Goal: Task Accomplishment & Management: Manage account settings

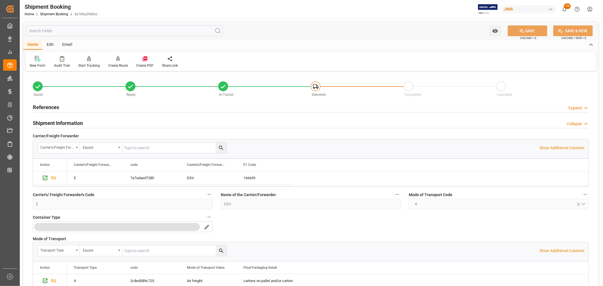
click at [50, 108] on h2 "References" at bounding box center [46, 108] width 26 height 8
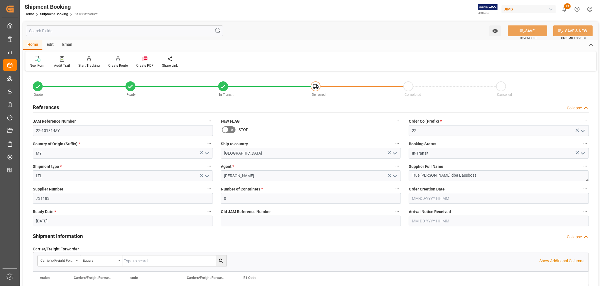
click at [50, 108] on h2 "References" at bounding box center [46, 108] width 26 height 8
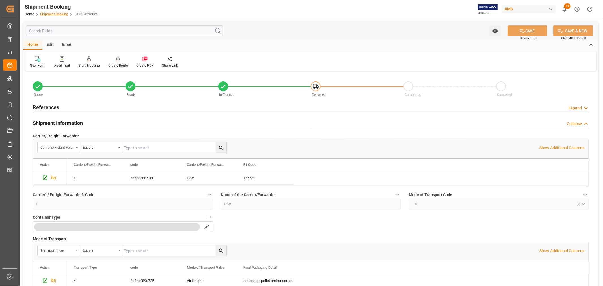
click at [53, 15] on link "Shipment Booking" at bounding box center [54, 14] width 28 height 4
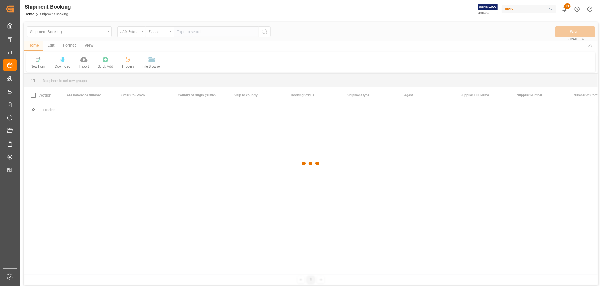
click at [187, 33] on div at bounding box center [311, 163] width 574 height 283
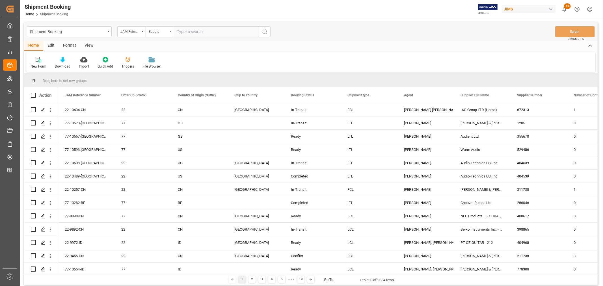
click at [212, 32] on input "text" at bounding box center [216, 31] width 85 height 11
type input "22-9908-cn"
click at [265, 30] on icon "search button" at bounding box center [264, 31] width 7 height 7
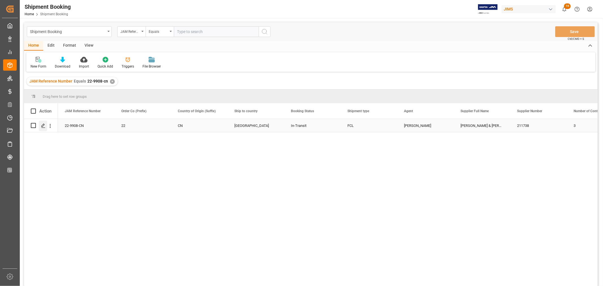
click at [44, 125] on polygon "Press SPACE to select this row." at bounding box center [43, 125] width 3 height 3
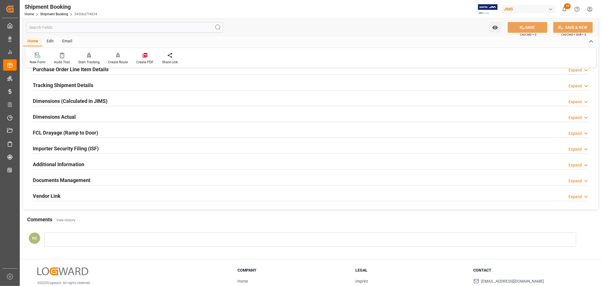
scroll to position [139, 0]
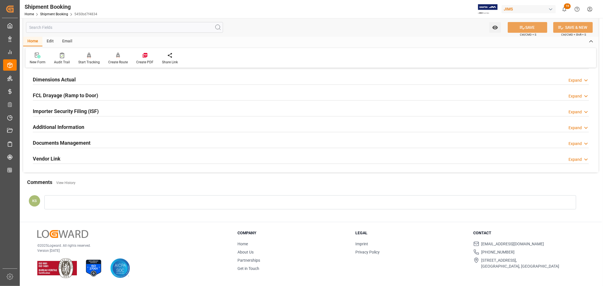
click at [89, 143] on h2 "Documents Management" at bounding box center [62, 143] width 58 height 8
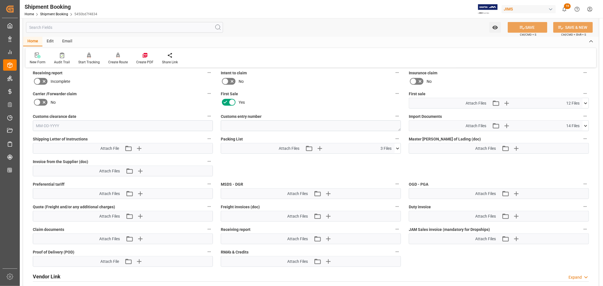
scroll to position [233, 0]
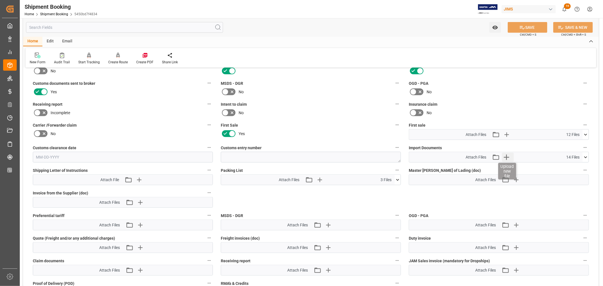
click at [505, 154] on icon "button" at bounding box center [506, 157] width 9 height 9
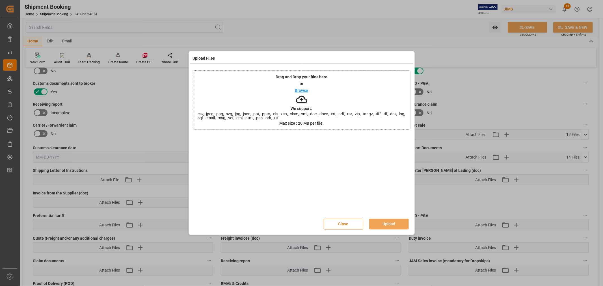
click at [343, 223] on button "Close" at bounding box center [344, 224] width 40 height 11
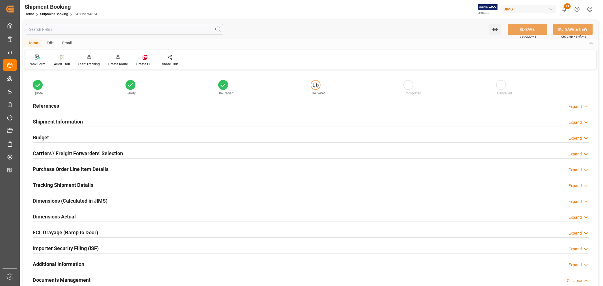
scroll to position [0, 0]
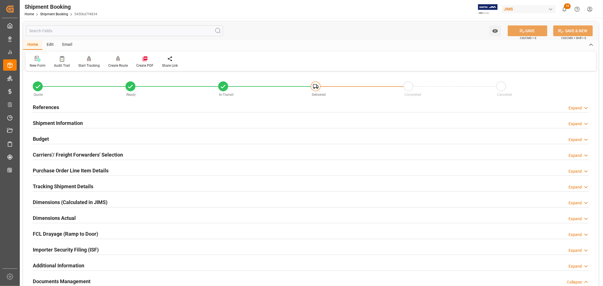
click at [52, 106] on h2 "References" at bounding box center [46, 108] width 26 height 8
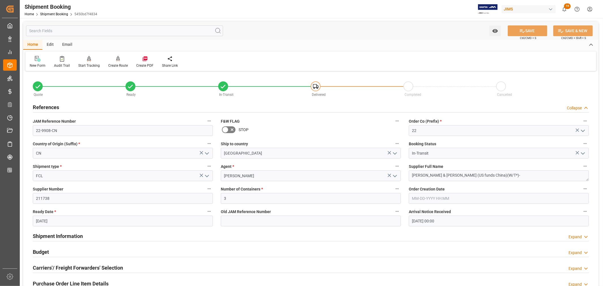
click at [52, 106] on h2 "References" at bounding box center [46, 108] width 26 height 8
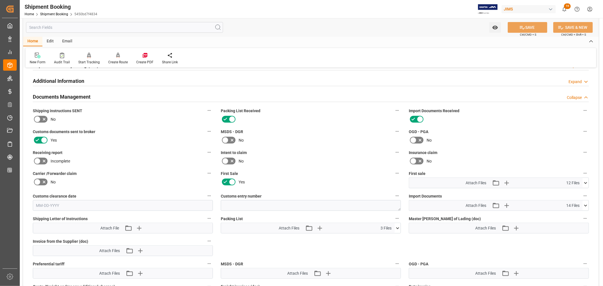
scroll to position [188, 0]
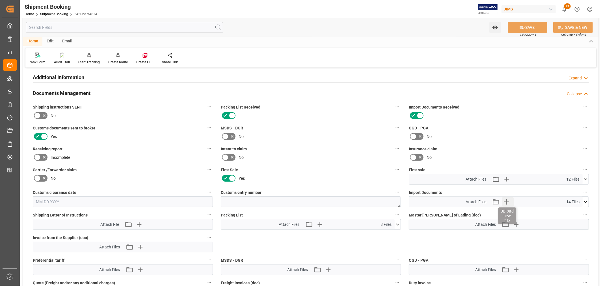
click at [506, 201] on icon "button" at bounding box center [506, 201] width 5 height 5
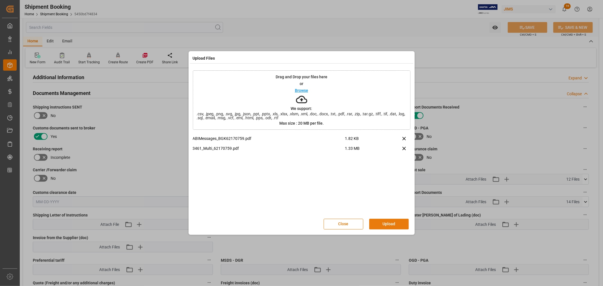
click at [386, 223] on button "Upload" at bounding box center [389, 224] width 40 height 11
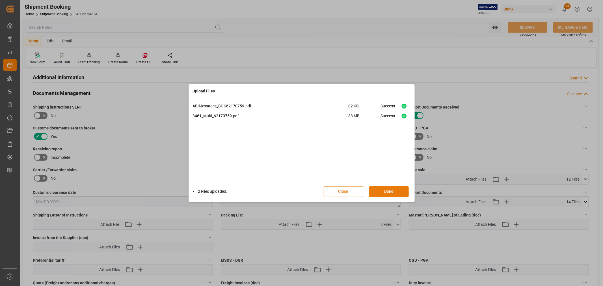
click at [388, 192] on button "Done" at bounding box center [389, 191] width 40 height 11
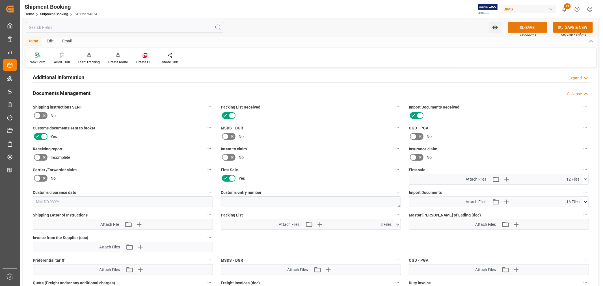
click at [529, 27] on button "SAVE" at bounding box center [528, 27] width 40 height 11
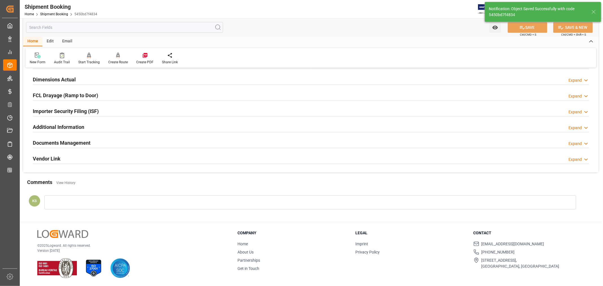
scroll to position [139, 0]
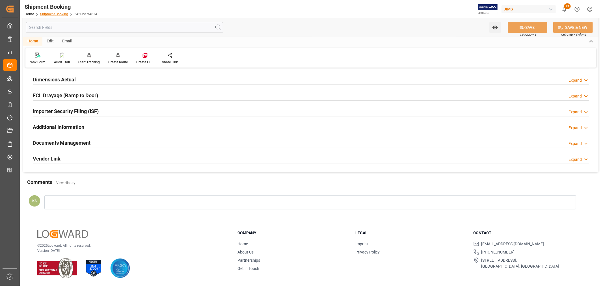
click at [53, 14] on link "Shipment Booking" at bounding box center [54, 14] width 28 height 4
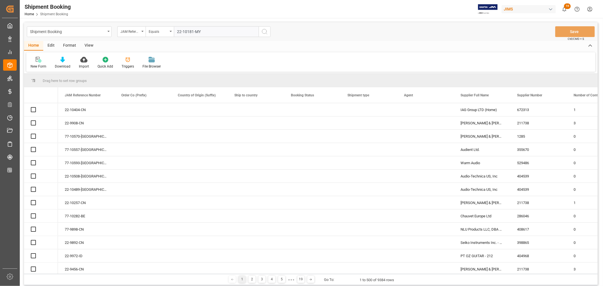
type input "22-10181-MY"
click at [265, 31] on icon "search button" at bounding box center [264, 31] width 7 height 7
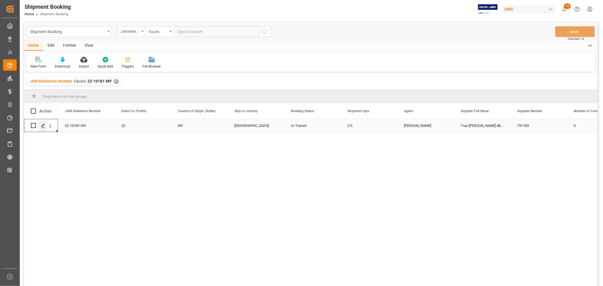
click at [45, 126] on icon "Press SPACE to select this row." at bounding box center [43, 126] width 5 height 5
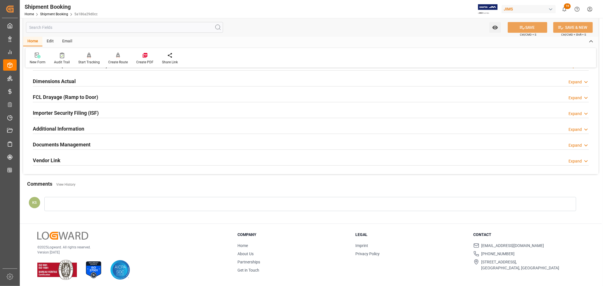
scroll to position [139, 0]
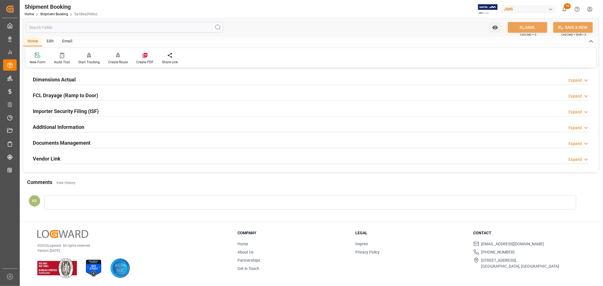
click at [75, 142] on h2 "Documents Management" at bounding box center [62, 143] width 58 height 8
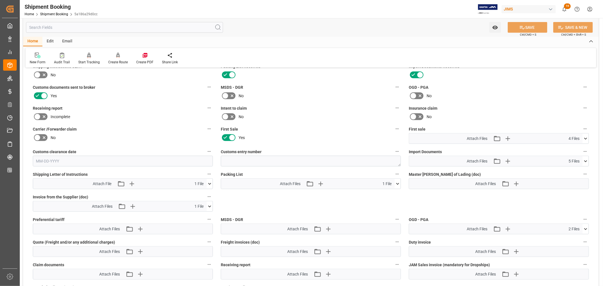
scroll to position [265, 0]
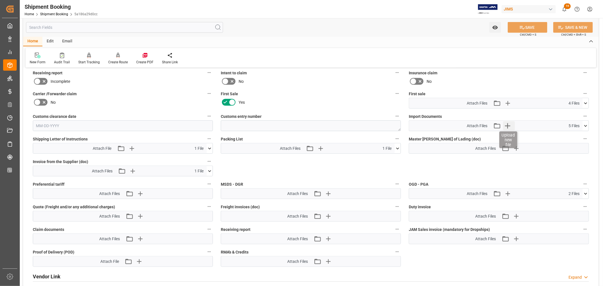
click at [507, 125] on icon "button" at bounding box center [507, 125] width 9 height 9
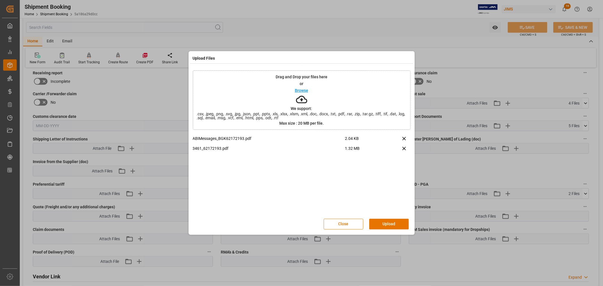
click at [392, 222] on button "Upload" at bounding box center [389, 224] width 40 height 11
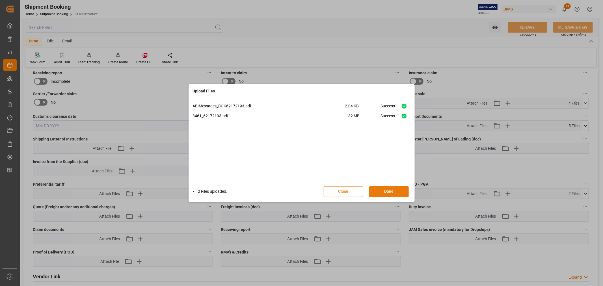
click at [388, 190] on button "Done" at bounding box center [389, 191] width 40 height 11
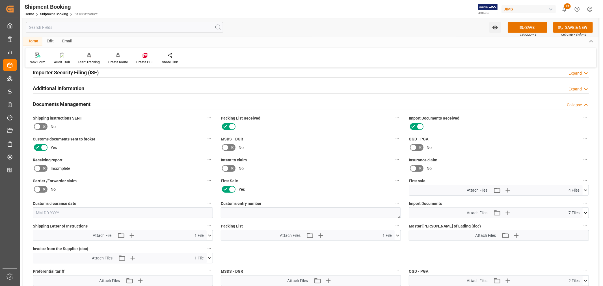
scroll to position [170, 0]
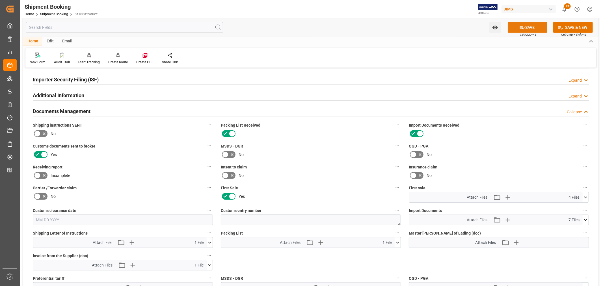
click at [528, 28] on button "SAVE" at bounding box center [528, 27] width 40 height 11
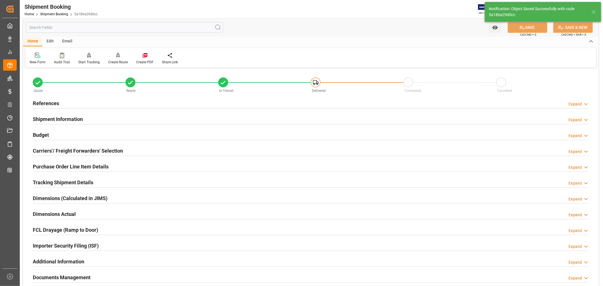
scroll to position [0, 0]
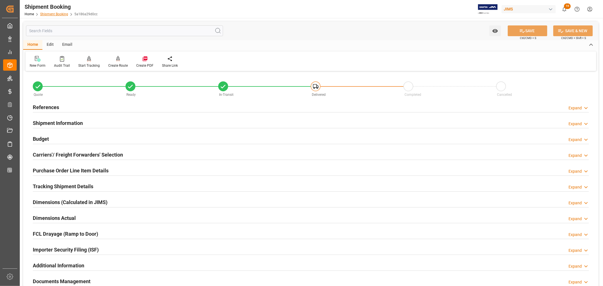
click at [54, 12] on link "Shipment Booking" at bounding box center [54, 14] width 28 height 4
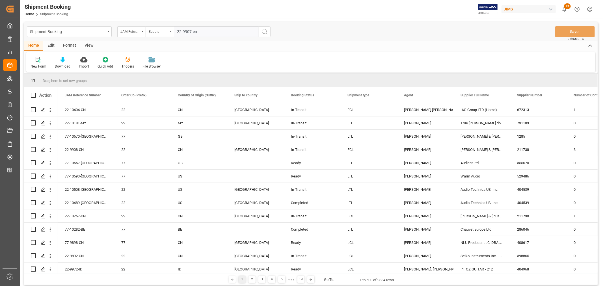
type input "22-9907-cn"
click at [264, 32] on icon "search button" at bounding box center [264, 31] width 7 height 7
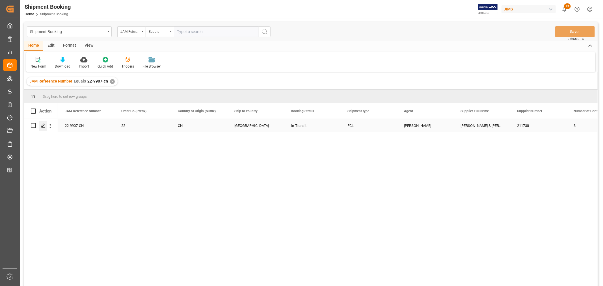
click at [44, 124] on icon "Press SPACE to select this row." at bounding box center [43, 126] width 5 height 5
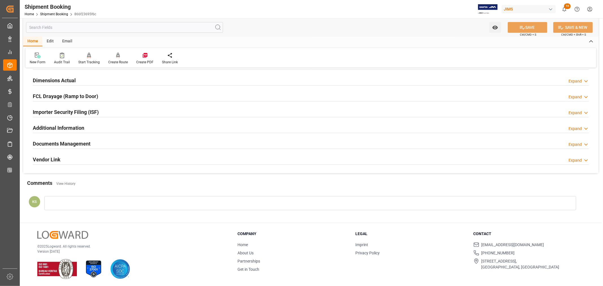
scroll to position [139, 0]
click at [88, 142] on h2 "Documents Management" at bounding box center [62, 143] width 58 height 8
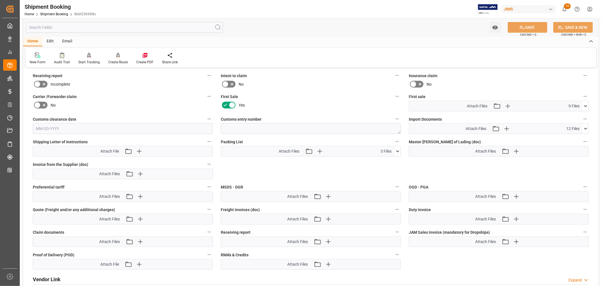
scroll to position [265, 0]
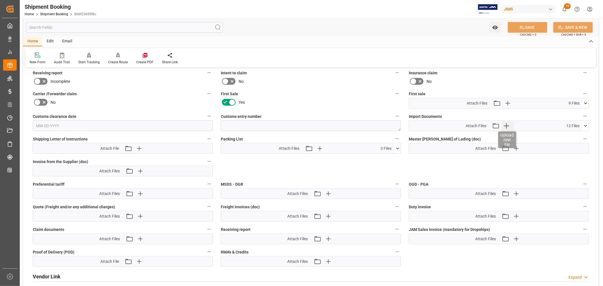
click at [506, 124] on icon "button" at bounding box center [506, 125] width 5 height 5
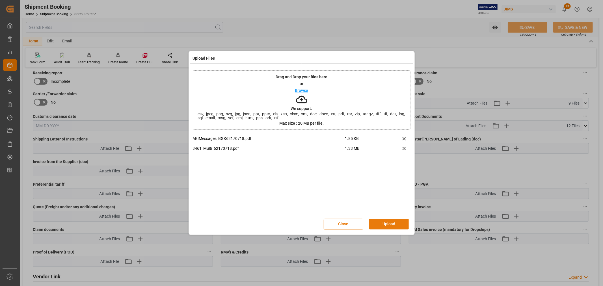
click at [386, 225] on button "Upload" at bounding box center [389, 224] width 40 height 11
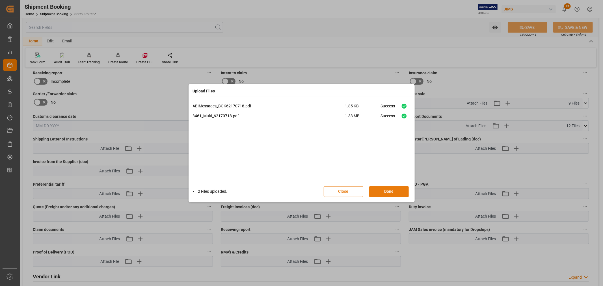
click at [386, 191] on button "Done" at bounding box center [389, 191] width 40 height 11
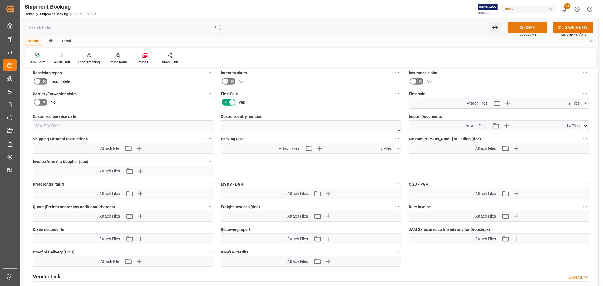
click at [529, 27] on button "SAVE" at bounding box center [528, 27] width 40 height 11
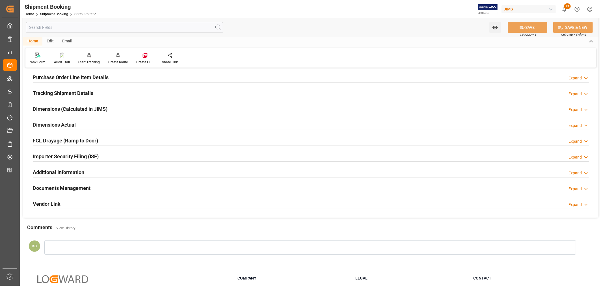
scroll to position [0, 0]
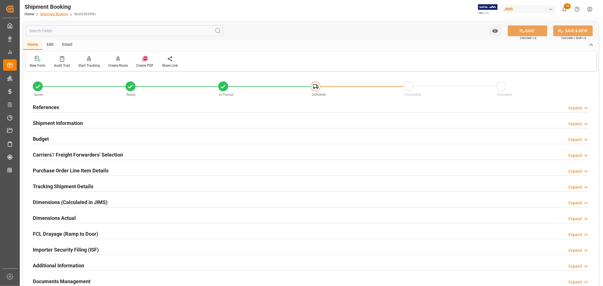
click at [57, 14] on link "Shipment Booking" at bounding box center [54, 14] width 28 height 4
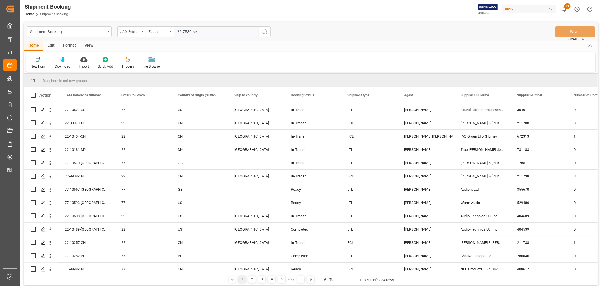
type input "22-7539-se"
click at [263, 32] on icon "search button" at bounding box center [264, 31] width 7 height 7
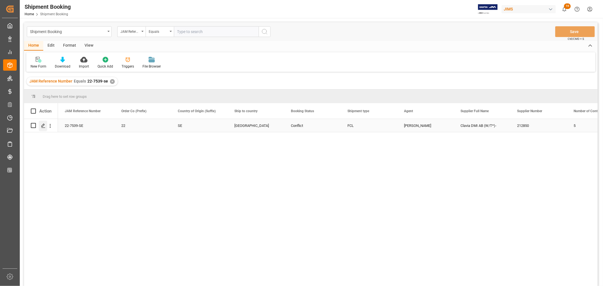
click at [44, 126] on icon "Press SPACE to select this row." at bounding box center [43, 126] width 5 height 5
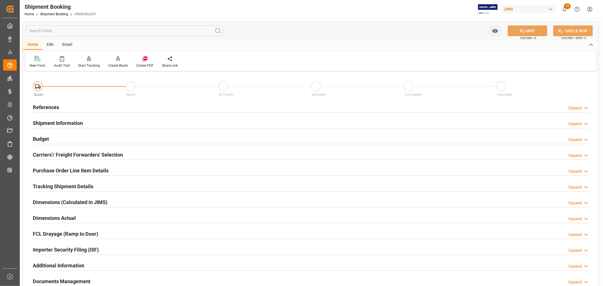
click at [46, 183] on h2 "Tracking Shipment Details" at bounding box center [63, 187] width 61 height 8
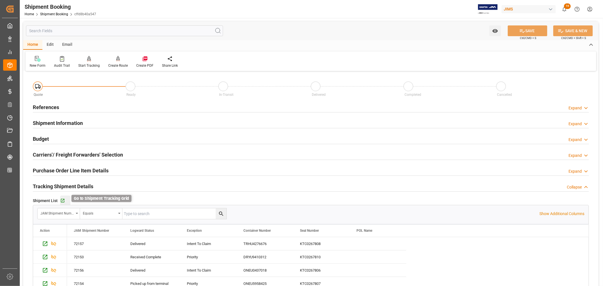
click at [63, 199] on icon "button" at bounding box center [63, 201] width 4 height 4
click at [50, 14] on link "Shipment Booking" at bounding box center [54, 14] width 28 height 4
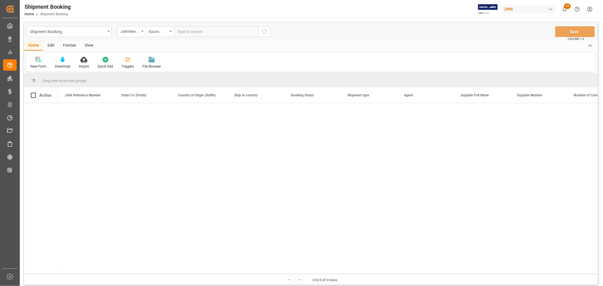
click at [181, 32] on input "text" at bounding box center [216, 31] width 85 height 11
type input "22-7539-se"
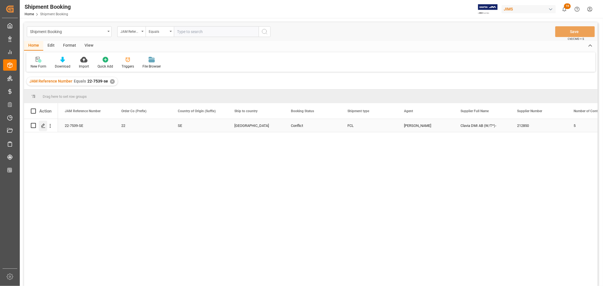
click at [45, 126] on icon "Press SPACE to select this row." at bounding box center [43, 126] width 5 height 5
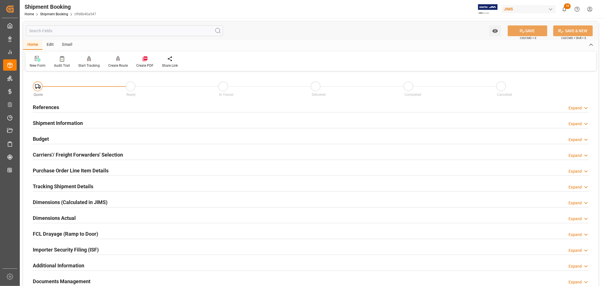
click at [50, 185] on h2 "Tracking Shipment Details" at bounding box center [63, 187] width 61 height 8
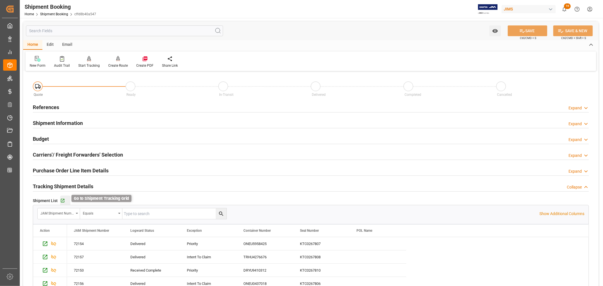
click at [63, 199] on icon "button" at bounding box center [63, 201] width 4 height 4
click at [53, 14] on link "Shipment Booking" at bounding box center [54, 14] width 28 height 4
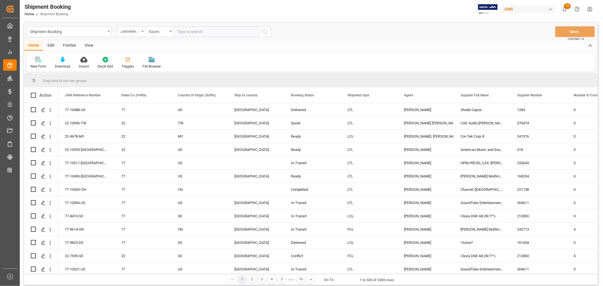
click at [184, 32] on input "text" at bounding box center [216, 31] width 85 height 11
paste input "22-10324-MY"
type input "22-10324-MY"
click at [265, 30] on icon "search button" at bounding box center [264, 31] width 7 height 7
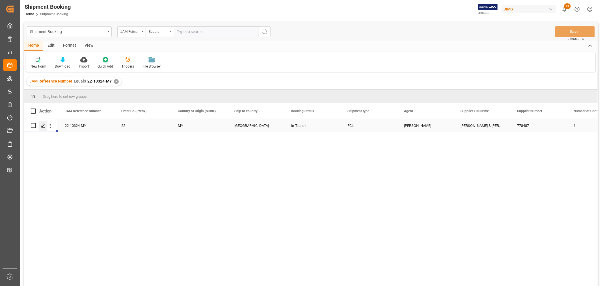
click at [44, 125] on polygon "Press SPACE to select this row." at bounding box center [43, 125] width 3 height 3
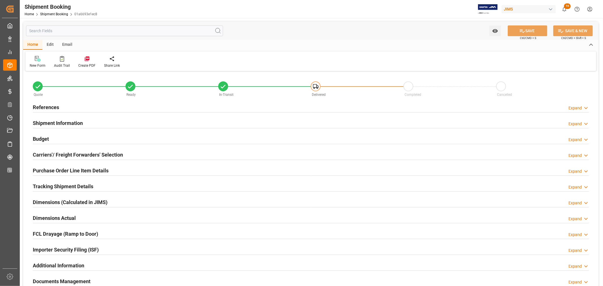
type input "38"
click at [65, 122] on h2 "Shipment Information" at bounding box center [58, 123] width 50 height 8
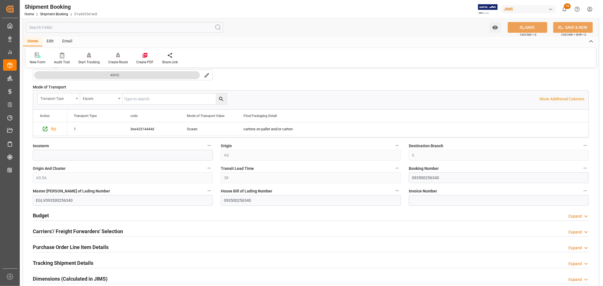
scroll to position [188, 0]
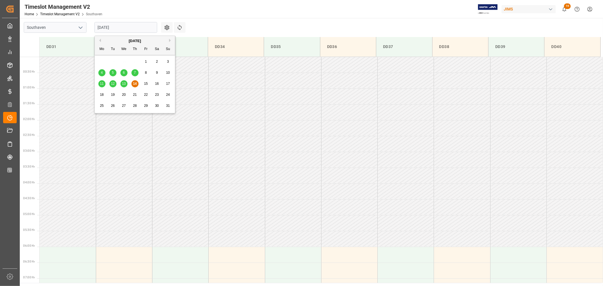
scroll to position [219, 0]
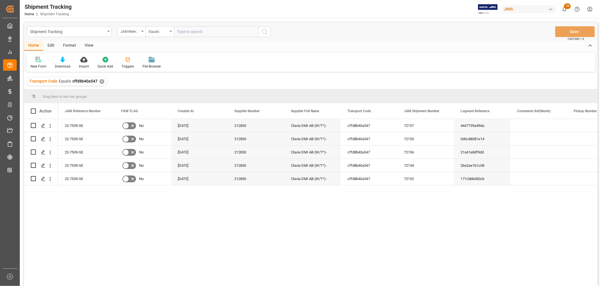
click at [87, 43] on div "View" at bounding box center [88, 46] width 17 height 10
click at [40, 64] on div "Default" at bounding box center [36, 66] width 11 height 5
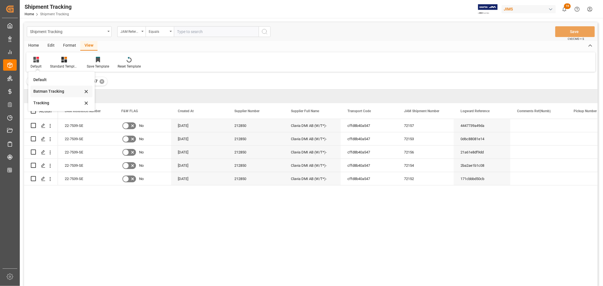
click at [47, 90] on div "Batman Tracking" at bounding box center [58, 92] width 50 height 6
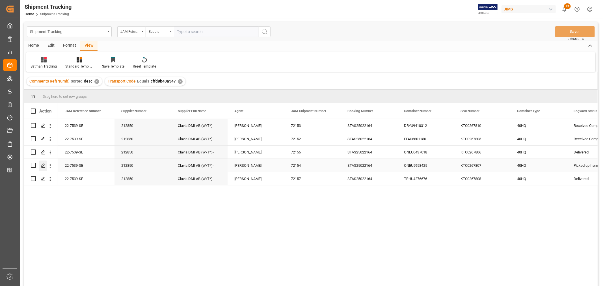
click at [44, 165] on icon "Press SPACE to select this row." at bounding box center [43, 166] width 5 height 5
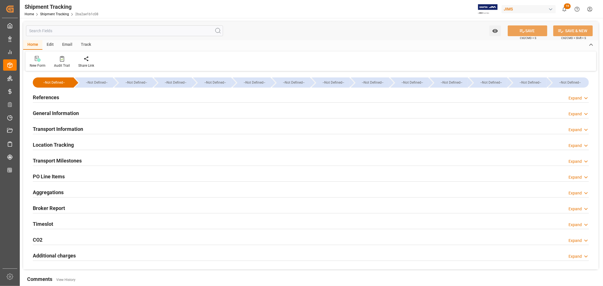
type input "06-13-2025 00:00"
type input "06-16-2025 00:00"
type input "[DATE]"
type input "06-21-2025 00:00"
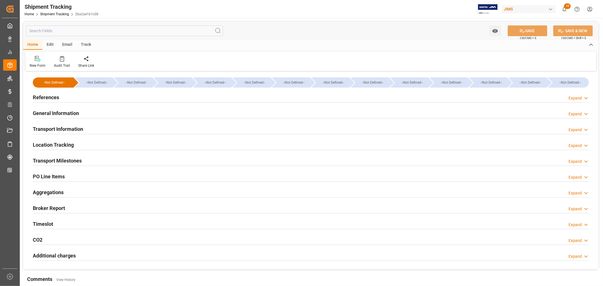
type input "07-18-2025 00:00"
type input "[DATE]"
type input "08-01-2025 00:00"
type input "08-02-2025"
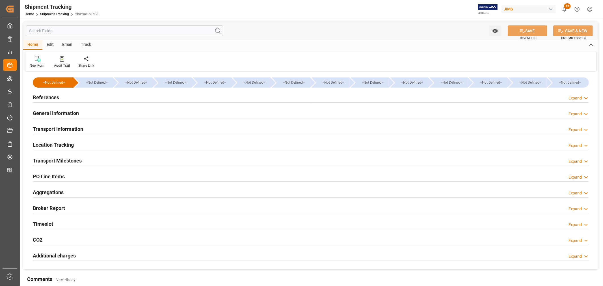
type input "08-02-2025"
type input "08-14-2025 00:00"
click at [71, 162] on h2 "Transport Milestones" at bounding box center [57, 161] width 49 height 8
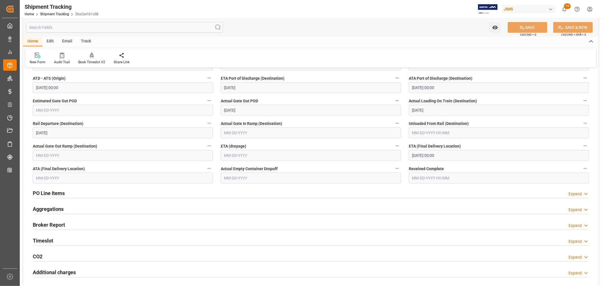
scroll to position [157, 0]
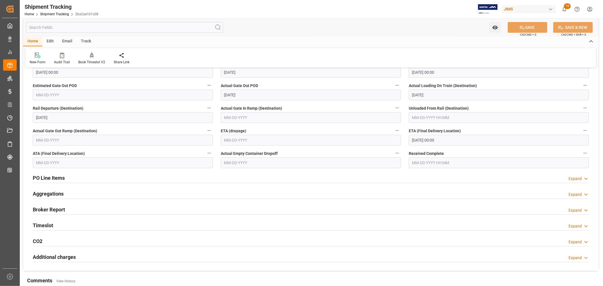
click at [90, 164] on input "text" at bounding box center [123, 163] width 180 height 11
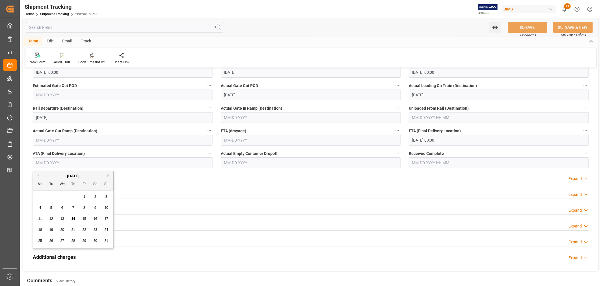
click at [72, 218] on span "14" at bounding box center [73, 219] width 4 height 4
type input "[DATE]"
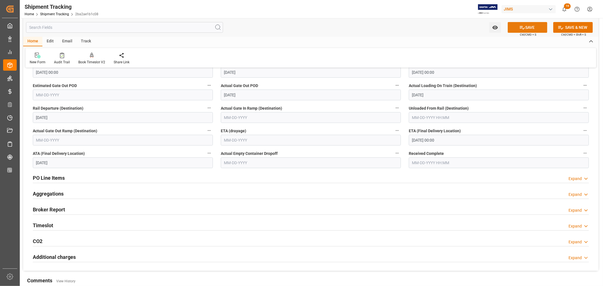
click at [527, 28] on button "SAVE" at bounding box center [528, 27] width 40 height 11
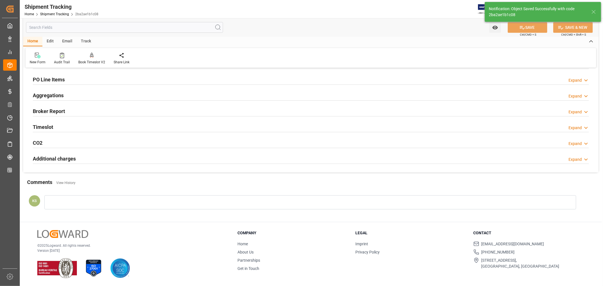
scroll to position [0, 0]
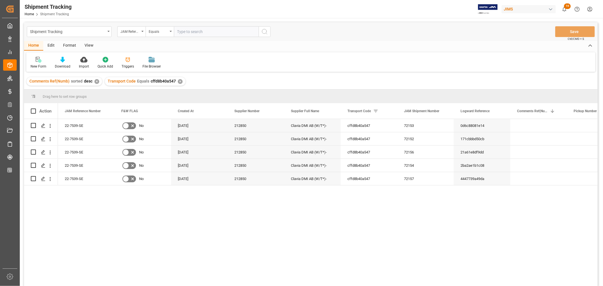
click at [91, 44] on div "View" at bounding box center [88, 46] width 17 height 10
click at [38, 64] on div "Default" at bounding box center [36, 66] width 11 height 5
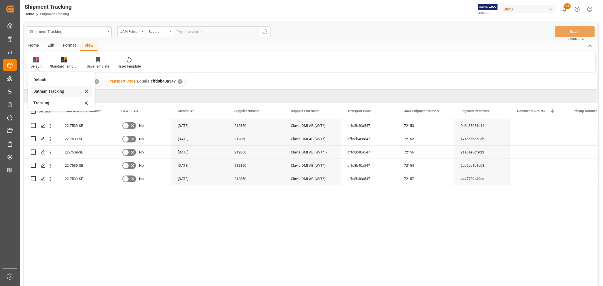
click at [46, 88] on div "Batman Tracking" at bounding box center [62, 92] width 62 height 12
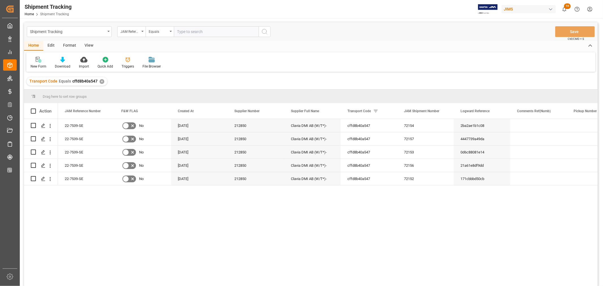
click at [87, 43] on div "View" at bounding box center [88, 46] width 17 height 10
click at [40, 59] on div at bounding box center [36, 60] width 11 height 6
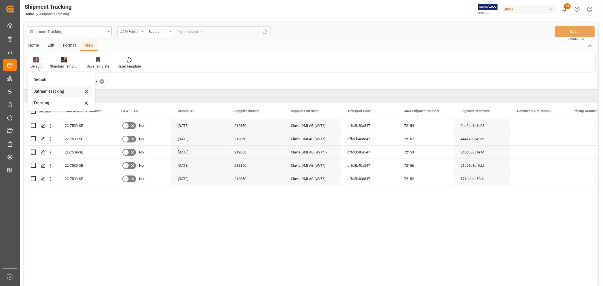
click at [44, 92] on div "Batman Tracking" at bounding box center [58, 92] width 50 height 6
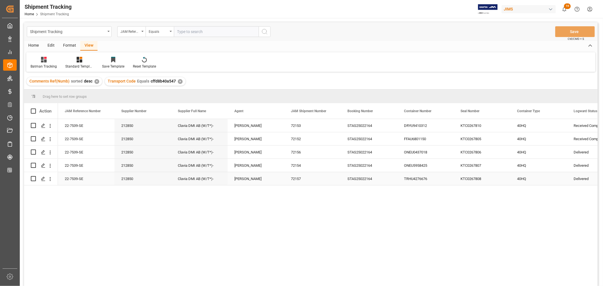
click at [354, 183] on div "STAS25022164" at bounding box center [369, 178] width 57 height 13
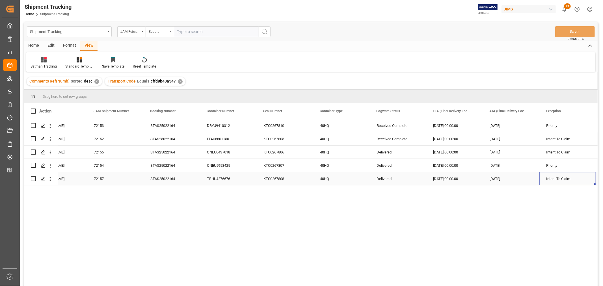
scroll to position [0, 254]
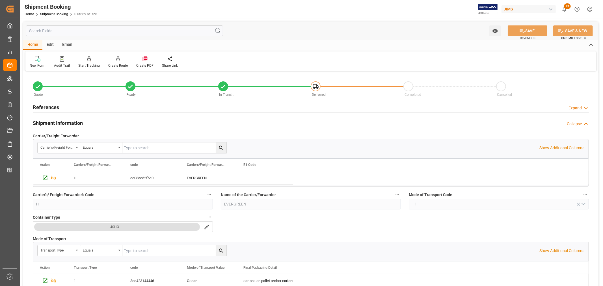
click at [63, 121] on h2 "Shipment Information" at bounding box center [58, 123] width 50 height 8
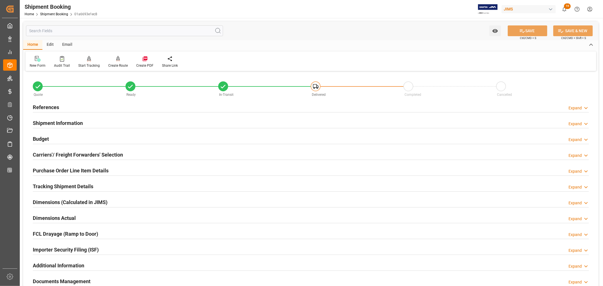
click at [65, 151] on h2 "Carriers'/ Freight Forwarders' Selection" at bounding box center [78, 155] width 90 height 8
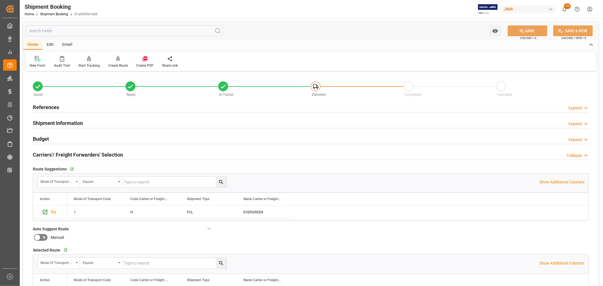
click at [72, 154] on h2 "Carriers'/ Freight Forwarders' Selection" at bounding box center [78, 155] width 90 height 8
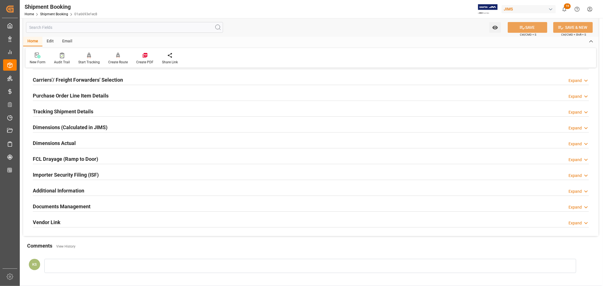
scroll to position [94, 0]
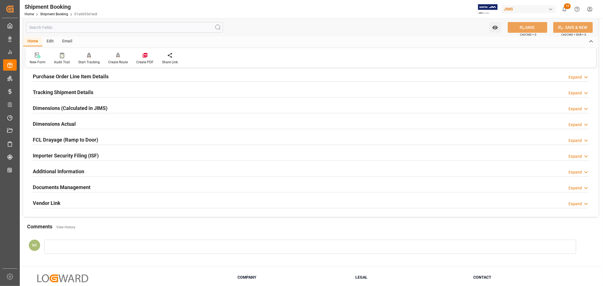
click at [105, 154] on div "Importer Security Filing (ISF) Expand" at bounding box center [311, 155] width 556 height 11
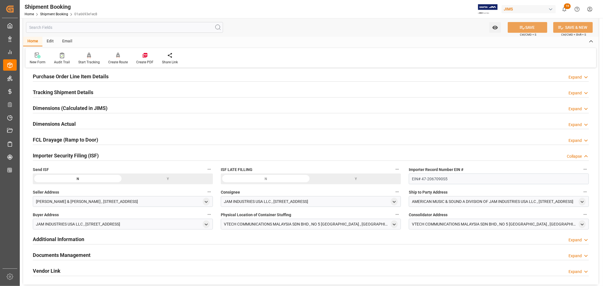
click at [108, 153] on div "Importer Security Filing (ISF) Collapse" at bounding box center [311, 155] width 556 height 11
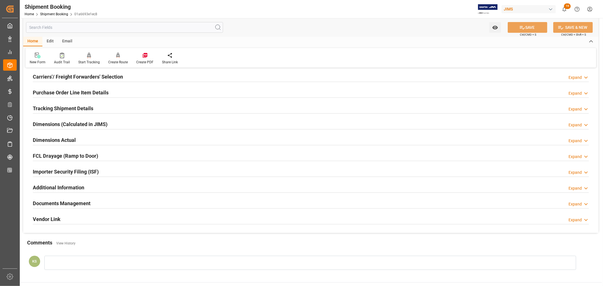
scroll to position [63, 0]
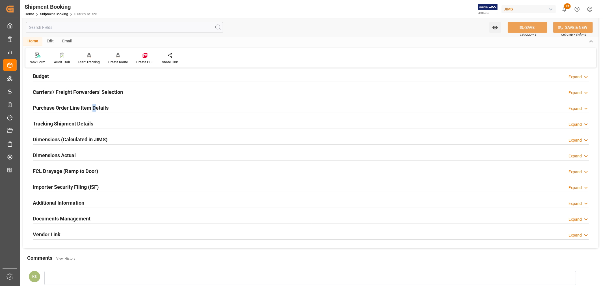
click at [94, 108] on h2 "Purchase Order Line Item Details" at bounding box center [71, 108] width 76 height 8
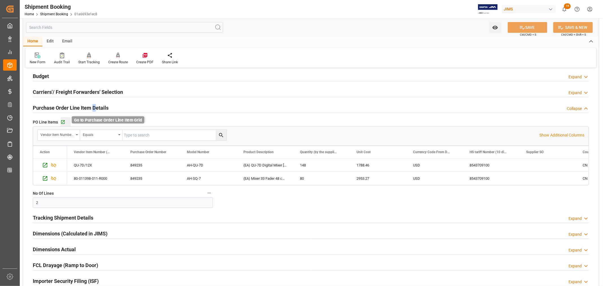
click at [63, 121] on icon "button" at bounding box center [63, 123] width 4 height 4
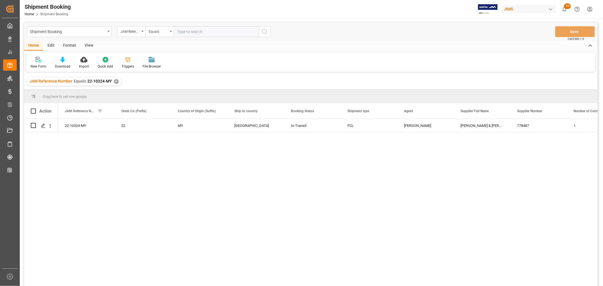
click at [115, 81] on div "✕" at bounding box center [116, 81] width 5 height 5
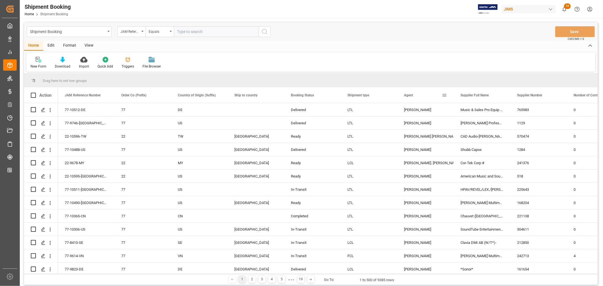
click at [445, 95] on span at bounding box center [444, 95] width 5 height 5
click at [472, 96] on span "filter" at bounding box center [470, 96] width 5 height 5
type input "[PERSON_NAME]"
click at [478, 141] on button "Apply" at bounding box center [478, 144] width 10 height 6
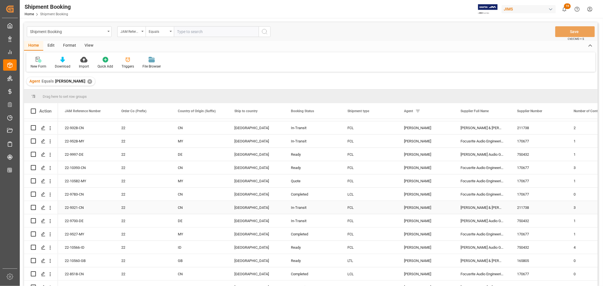
scroll to position [188, 0]
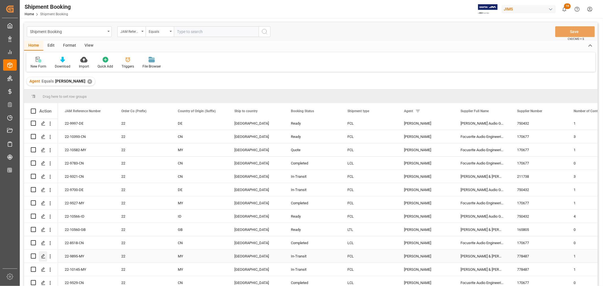
click at [44, 255] on icon "Press SPACE to select this row." at bounding box center [43, 256] width 5 height 5
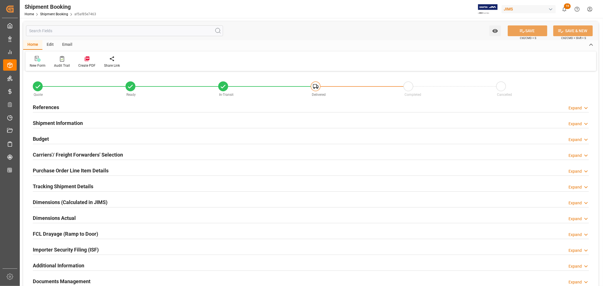
type input "12"
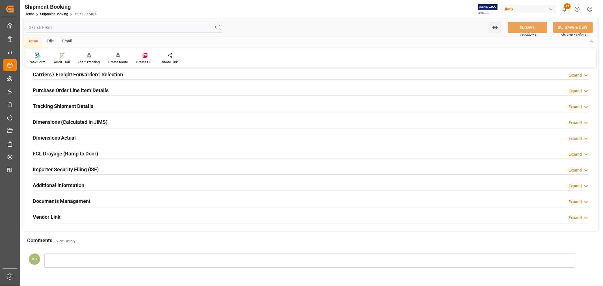
scroll to position [94, 0]
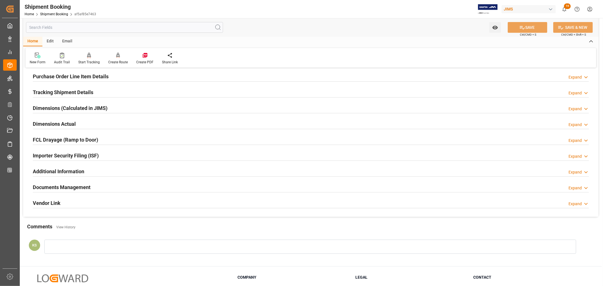
click at [116, 156] on div "Importer Security Filing (ISF) Expand" at bounding box center [311, 155] width 556 height 11
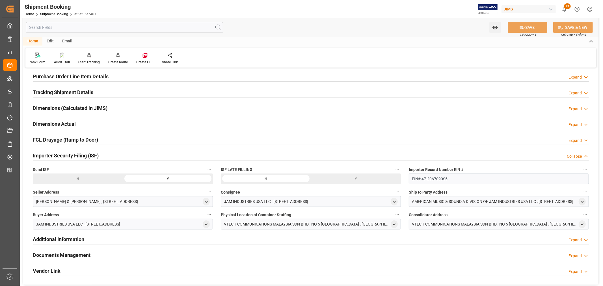
click at [116, 156] on div "Importer Security Filing (ISF) Collapse" at bounding box center [311, 155] width 556 height 11
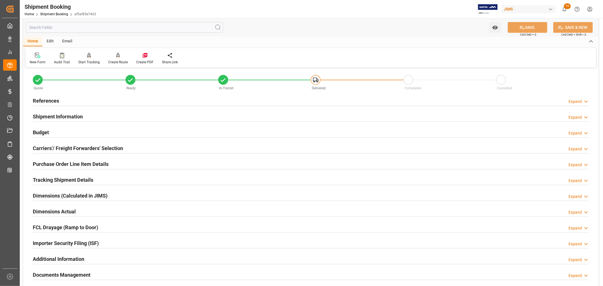
scroll to position [0, 0]
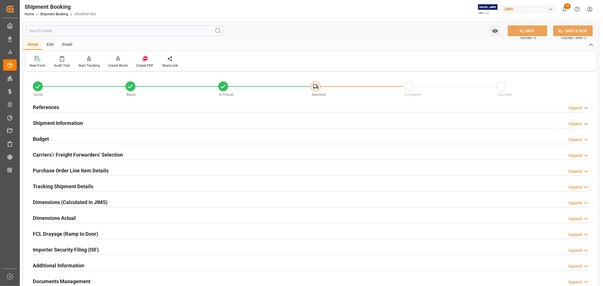
click at [68, 170] on h2 "Purchase Order Line Item Details" at bounding box center [71, 171] width 76 height 8
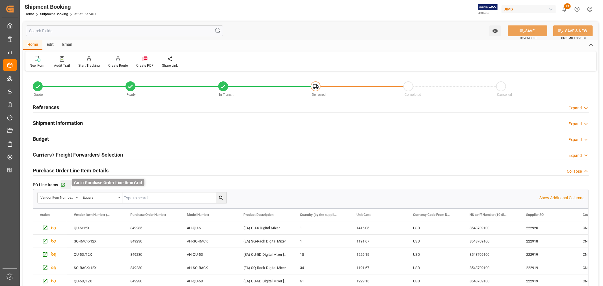
click at [64, 185] on icon "button" at bounding box center [63, 185] width 5 height 5
click at [60, 14] on link "Shipment Booking" at bounding box center [54, 14] width 28 height 4
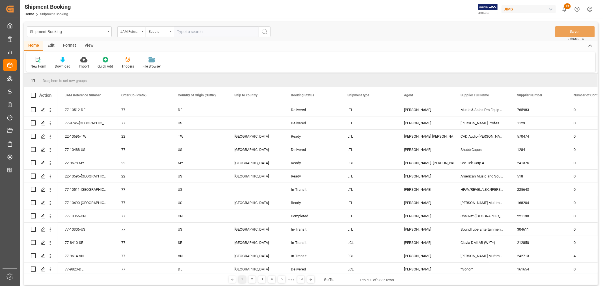
click at [183, 31] on input "text" at bounding box center [216, 31] width 85 height 11
type input "22-10324-my"
click at [263, 33] on icon "search button" at bounding box center [264, 31] width 7 height 7
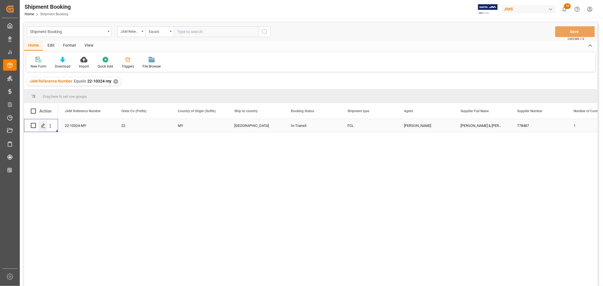
click at [42, 124] on icon "Press SPACE to select this row." at bounding box center [43, 126] width 5 height 5
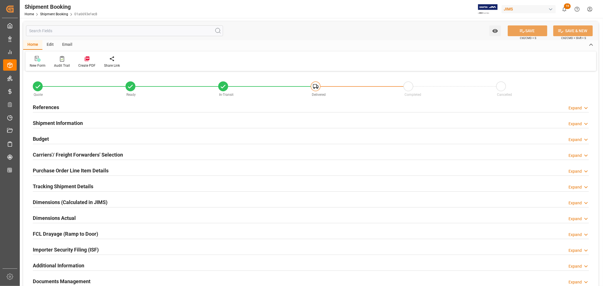
type input "2"
click at [67, 168] on h2 "Purchase Order Line Item Details" at bounding box center [71, 171] width 76 height 8
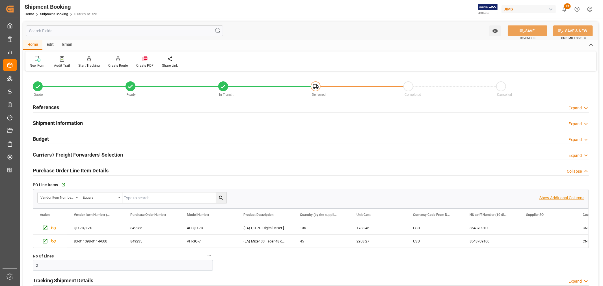
click at [552, 200] on p "Show Additional Columns" at bounding box center [562, 198] width 45 height 6
click at [386, 227] on div "1788.46" at bounding box center [378, 228] width 57 height 13
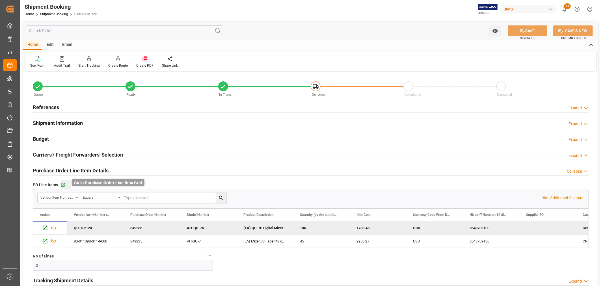
click at [63, 187] on icon "button" at bounding box center [63, 185] width 5 height 5
click at [59, 119] on h2 "Shipment Information" at bounding box center [58, 123] width 50 height 8
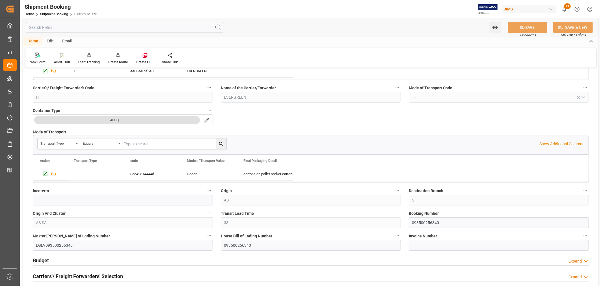
scroll to position [157, 0]
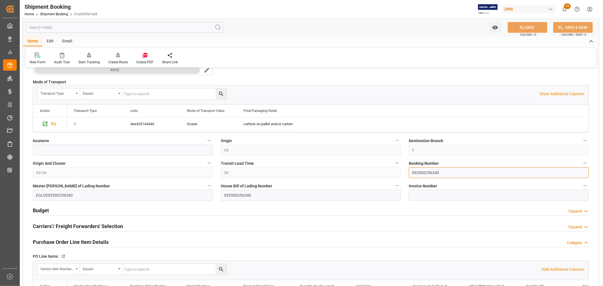
click at [427, 172] on input "093500256340" at bounding box center [499, 172] width 180 height 11
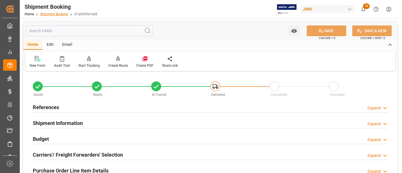
click at [44, 14] on link "Shipment Booking" at bounding box center [54, 14] width 28 height 4
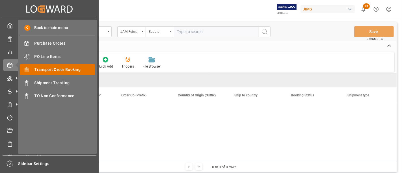
click at [67, 69] on span "Transport Order Booking" at bounding box center [65, 70] width 61 height 6
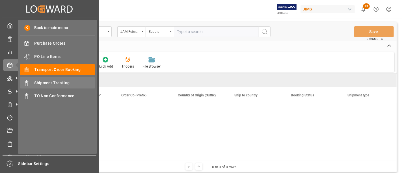
click at [53, 81] on span "Shipment Tracking" at bounding box center [65, 83] width 61 height 6
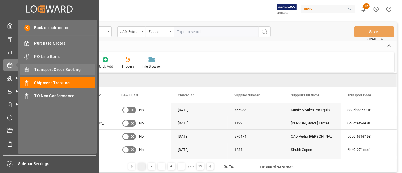
click at [63, 70] on span "Transport Order Booking" at bounding box center [65, 70] width 61 height 6
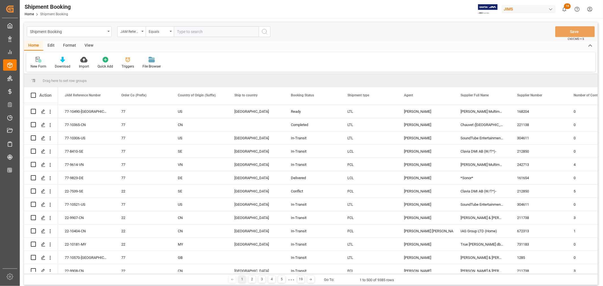
scroll to position [94, 0]
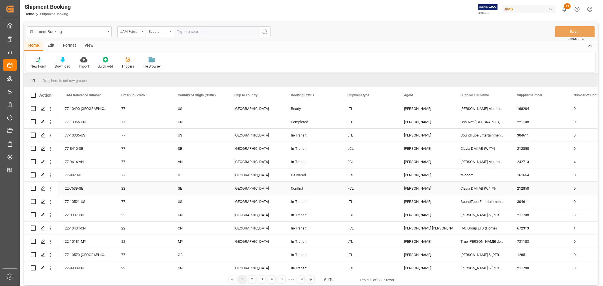
click at [411, 188] on div "[PERSON_NAME]" at bounding box center [425, 188] width 43 height 13
click at [446, 95] on span at bounding box center [444, 95] width 5 height 5
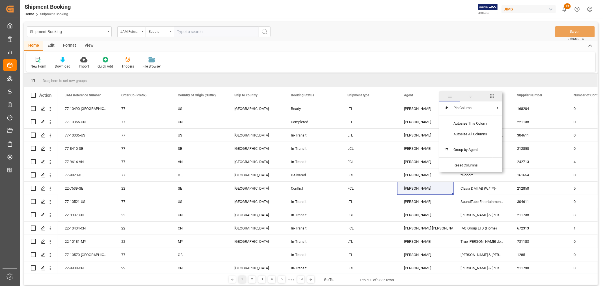
click at [471, 96] on span "filter" at bounding box center [470, 96] width 5 height 5
type input "[PERSON_NAME]"
click at [476, 143] on button "Apply" at bounding box center [478, 144] width 10 height 6
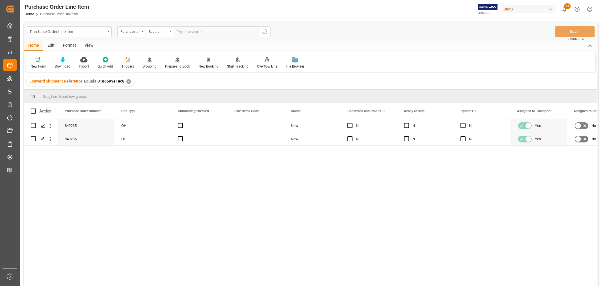
click at [89, 44] on div "View" at bounding box center [88, 46] width 17 height 10
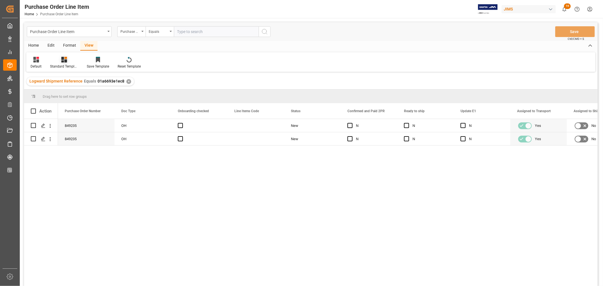
click at [63, 62] on icon at bounding box center [64, 60] width 6 height 6
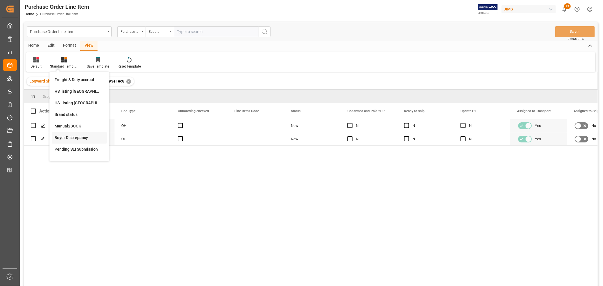
click at [68, 134] on div "Buyer Discrepancy" at bounding box center [79, 138] width 55 height 12
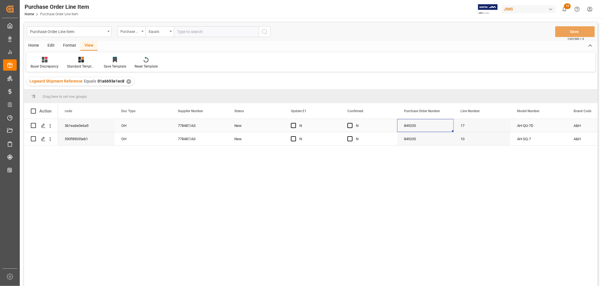
click at [440, 126] on div "849235" at bounding box center [425, 125] width 57 height 13
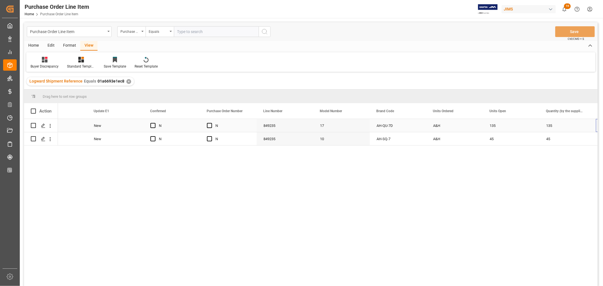
scroll to position [0, 197]
click at [492, 125] on div "135" at bounding box center [511, 125] width 57 height 13
drag, startPoint x: 539, startPoint y: 131, endPoint x: 562, endPoint y: 127, distance: 23.5
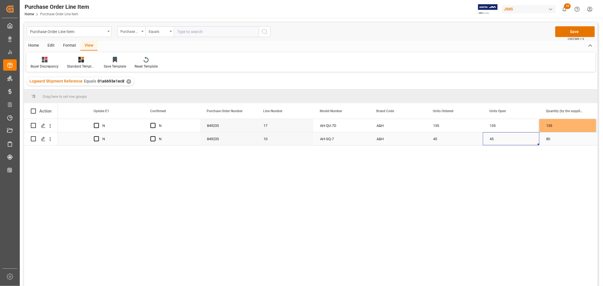
click at [489, 137] on div "45" at bounding box center [511, 138] width 57 height 13
drag, startPoint x: 538, startPoint y: 144, endPoint x: 558, endPoint y: 143, distance: 20.1
click at [511, 125] on div "135" at bounding box center [511, 125] width 57 height 13
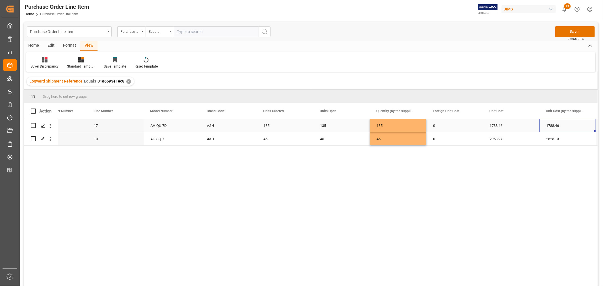
scroll to position [0, 423]
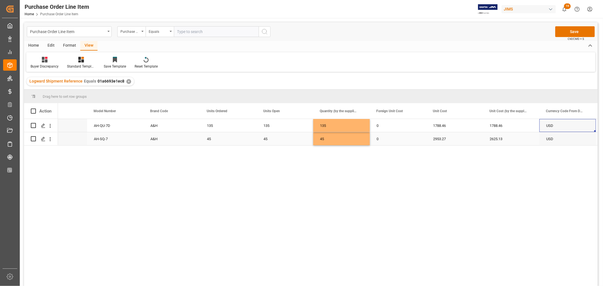
click at [439, 136] on div "2953.27" at bounding box center [455, 138] width 57 height 13
drag, startPoint x: 481, startPoint y: 144, endPoint x: 507, endPoint y: 142, distance: 26.3
click at [576, 32] on button "Save" at bounding box center [576, 31] width 40 height 11
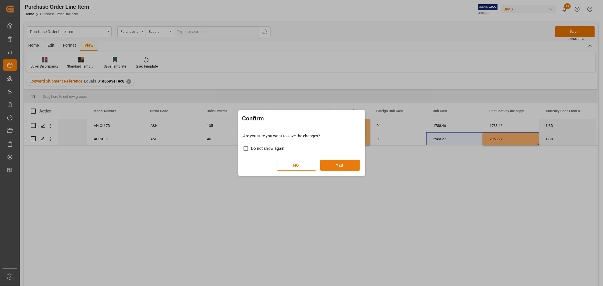
click at [344, 164] on button "YES" at bounding box center [341, 165] width 40 height 11
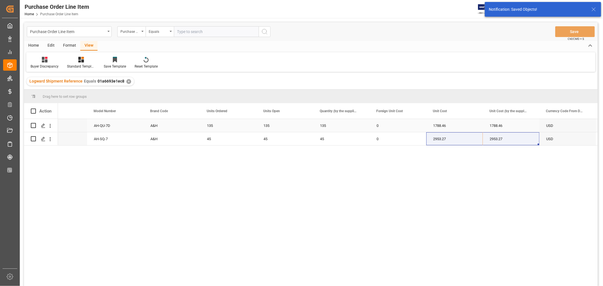
click at [289, 122] on div "135" at bounding box center [285, 125] width 57 height 13
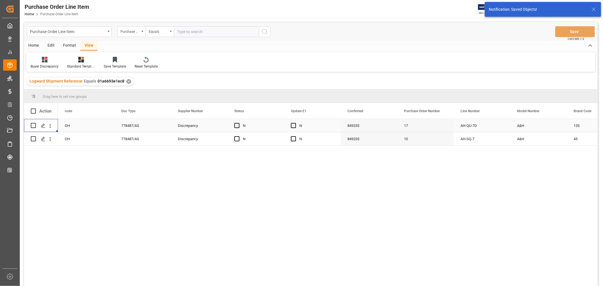
scroll to position [0, 0]
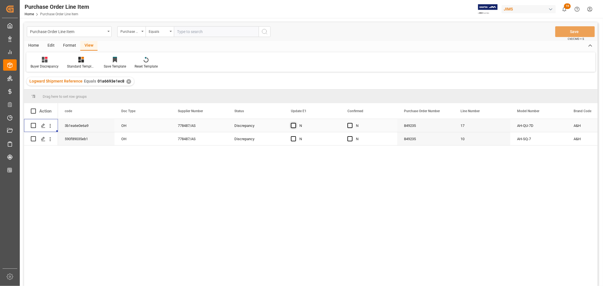
click at [293, 125] on span "Press SPACE to select this row." at bounding box center [293, 125] width 5 height 5
click at [295, 123] on input "Press SPACE to select this row." at bounding box center [295, 123] width 0 height 0
click at [295, 139] on span "Press SPACE to select this row." at bounding box center [293, 138] width 5 height 5
click at [295, 136] on input "Press SPACE to select this row." at bounding box center [295, 136] width 0 height 0
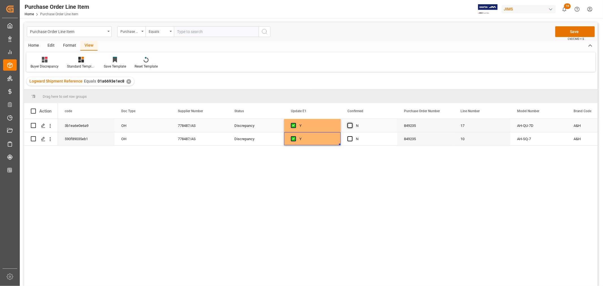
click at [351, 125] on span "Press SPACE to select this row." at bounding box center [350, 125] width 5 height 5
click at [352, 123] on input "Press SPACE to select this row." at bounding box center [352, 123] width 0 height 0
click at [351, 141] on span "Press SPACE to select this row." at bounding box center [350, 138] width 5 height 5
click at [352, 136] on input "Press SPACE to select this row." at bounding box center [352, 136] width 0 height 0
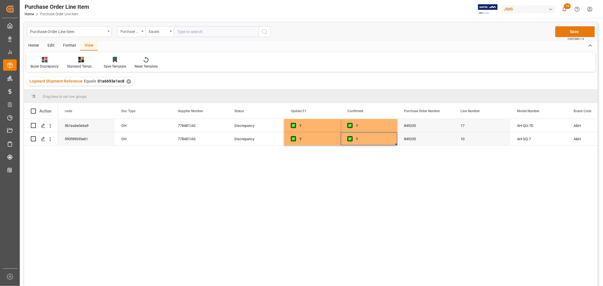
click at [573, 32] on button "Save" at bounding box center [576, 31] width 40 height 11
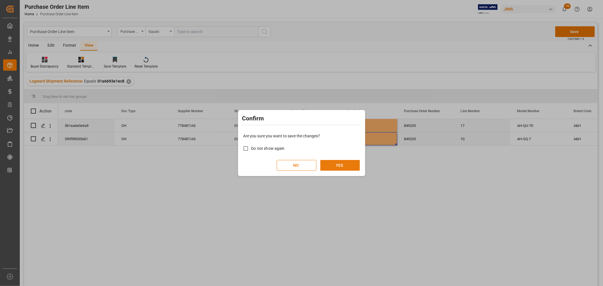
click at [339, 165] on button "YES" at bounding box center [341, 165] width 40 height 11
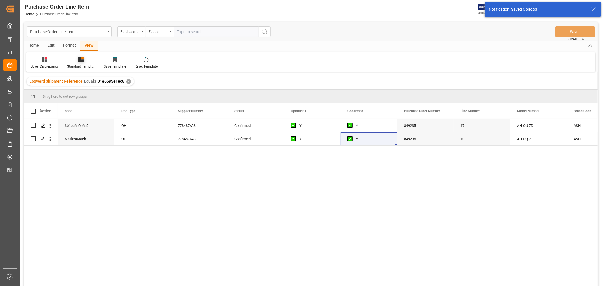
click at [81, 57] on icon at bounding box center [82, 58] width 3 height 2
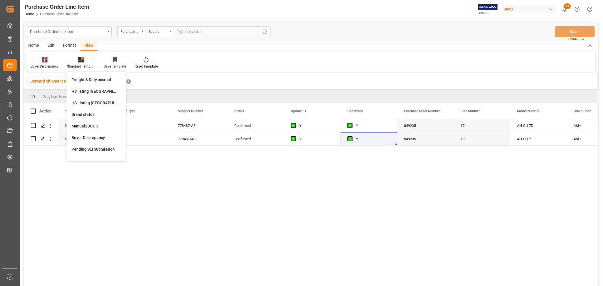
click at [44, 63] on div "Buyer Discrepancy" at bounding box center [44, 63] width 36 height 12
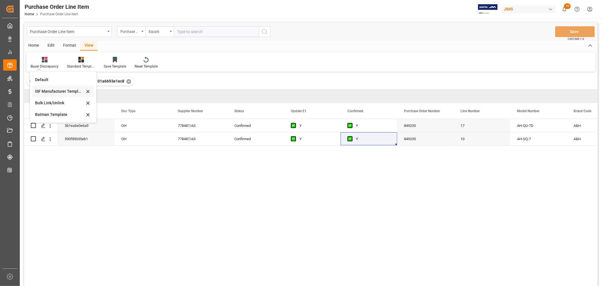
click at [47, 89] on div "ISF Manufacturer Template" at bounding box center [60, 92] width 50 height 6
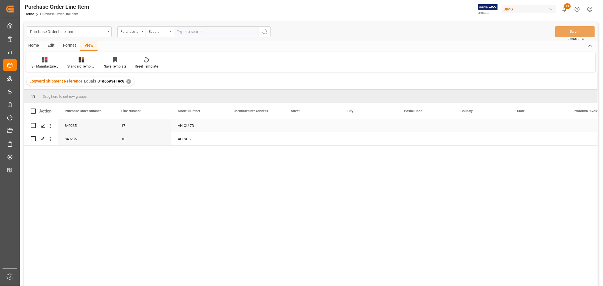
click at [141, 126] on div "17" at bounding box center [143, 125] width 57 height 13
click at [242, 124] on div "Press SPACE to select this row." at bounding box center [256, 125] width 57 height 13
click at [236, 128] on input "Press SPACE to select this row." at bounding box center [256, 129] width 48 height 11
paste input "Vtech Communications Malaysia SDN BHD"
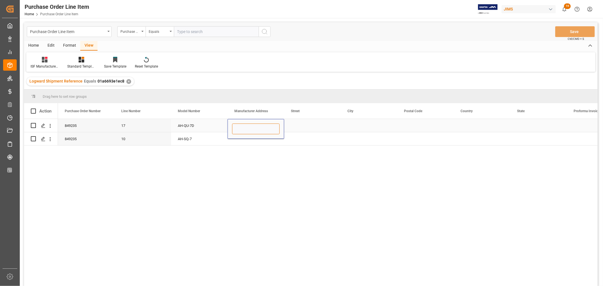
type input "Vtech Communications Malaysia SDN BHD"
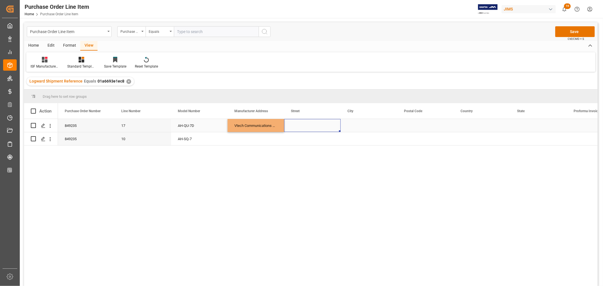
click at [288, 126] on div "Press SPACE to select this row." at bounding box center [312, 125] width 57 height 13
click at [304, 127] on div "Press SPACE to select this row." at bounding box center [312, 125] width 57 height 13
click at [293, 129] on input "Press SPACE to select this row." at bounding box center [313, 129] width 48 height 11
paste input "No.5 [GEOGRAPHIC_DATA]"
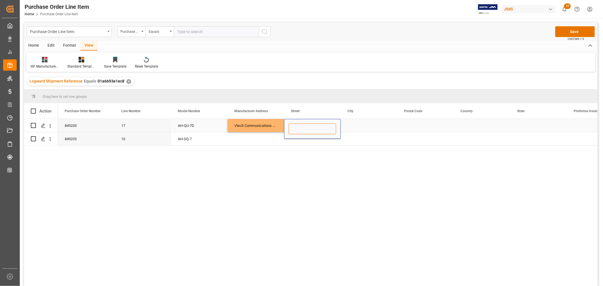
type input "No.5 [GEOGRAPHIC_DATA]"
click at [368, 125] on div "Press SPACE to select this row." at bounding box center [369, 125] width 57 height 13
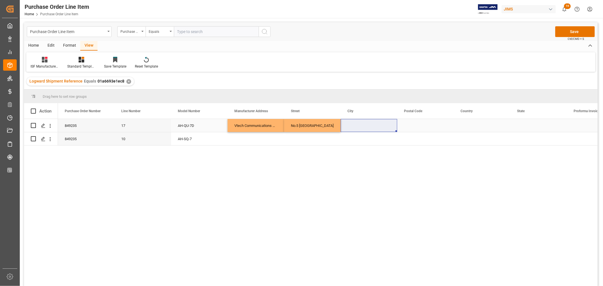
click at [352, 124] on div "Press SPACE to select this row." at bounding box center [369, 125] width 57 height 13
click at [347, 128] on input "Press SPACE to select this row." at bounding box center [369, 129] width 48 height 11
paste input "MUAR"
type input "MUAR"
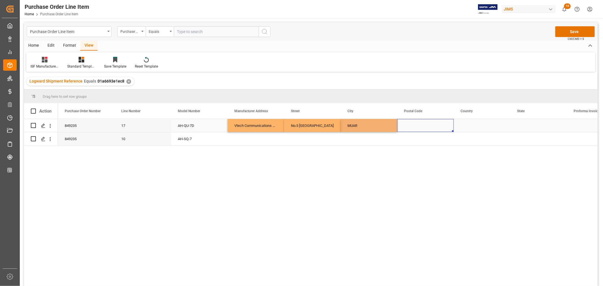
click at [412, 124] on div "Press SPACE to select this row." at bounding box center [425, 125] width 57 height 13
click at [406, 128] on input "Press SPACE to select this row." at bounding box center [426, 129] width 48 height 11
paste input "84000"
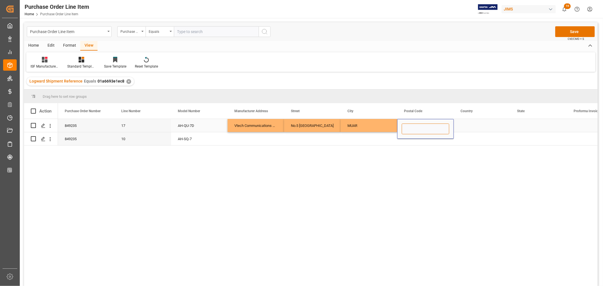
type input "84000"
click at [461, 123] on div "Press SPACE to select this row." at bounding box center [482, 125] width 57 height 13
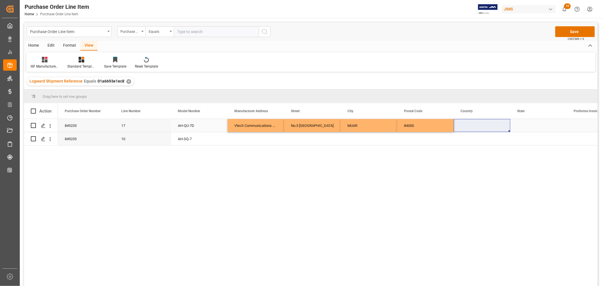
click at [468, 123] on div "Press SPACE to select this row." at bounding box center [482, 125] width 57 height 13
click at [465, 127] on input "Press SPACE to select this row." at bounding box center [483, 129] width 48 height 11
paste input "MY"
type input "MY"
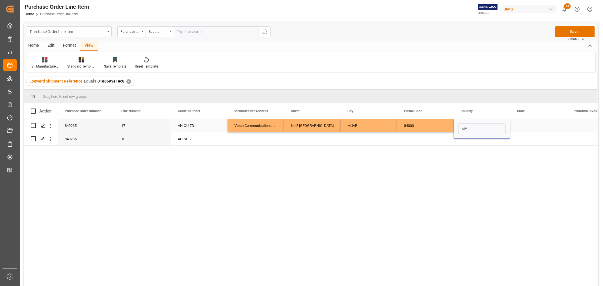
click at [526, 127] on div "Press SPACE to select this row." at bounding box center [539, 125] width 57 height 13
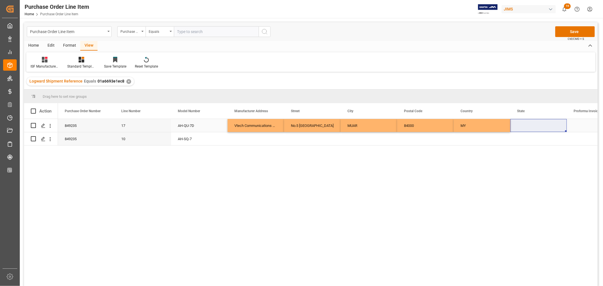
click at [526, 122] on div "Press SPACE to select this row." at bounding box center [539, 125] width 57 height 13
click at [523, 127] on input "Press SPACE to select this row." at bounding box center [539, 129] width 48 height 11
paste input "[GEOGRAPHIC_DATA]"
type input "[GEOGRAPHIC_DATA]"
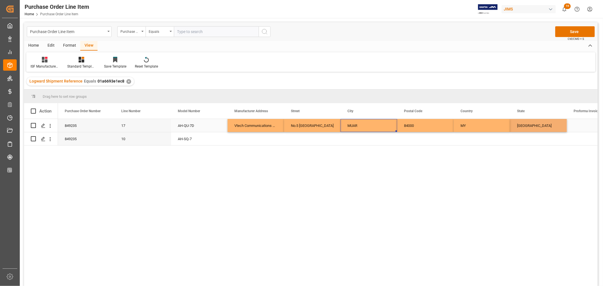
click at [370, 124] on div "MUAR" at bounding box center [369, 125] width 57 height 13
drag, startPoint x: 243, startPoint y: 125, endPoint x: 532, endPoint y: 125, distance: 288.6
click at [532, 125] on div "849235 17 AH-QU-7D Vtech Communications Malaysia SDN BHD No.5 Tanjung Agas Indu…" at bounding box center [454, 125] width 792 height 13
drag, startPoint x: 566, startPoint y: 130, endPoint x: 566, endPoint y: 137, distance: 6.8
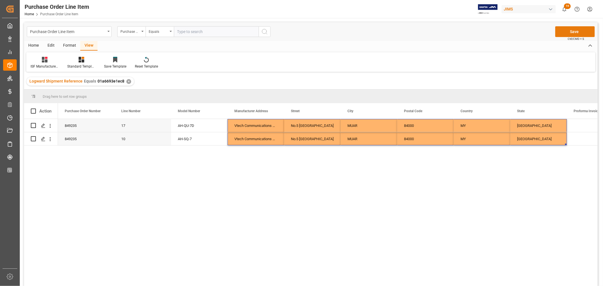
click at [573, 33] on button "Save" at bounding box center [576, 31] width 40 height 11
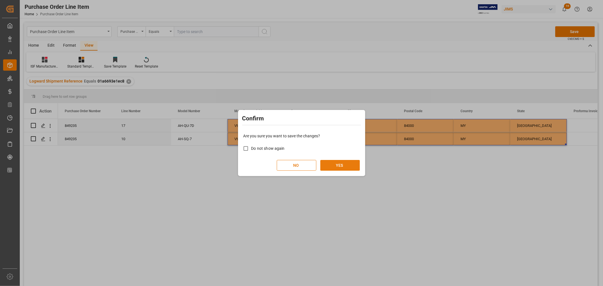
click at [343, 163] on button "YES" at bounding box center [341, 165] width 40 height 11
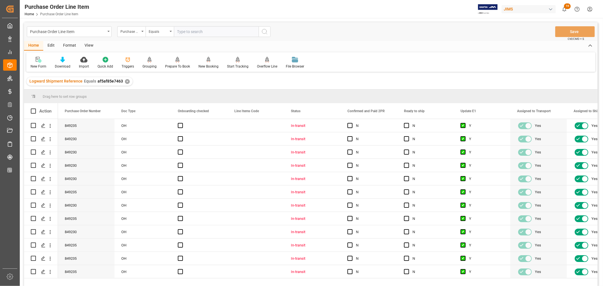
click at [89, 44] on div "View" at bounding box center [88, 46] width 17 height 10
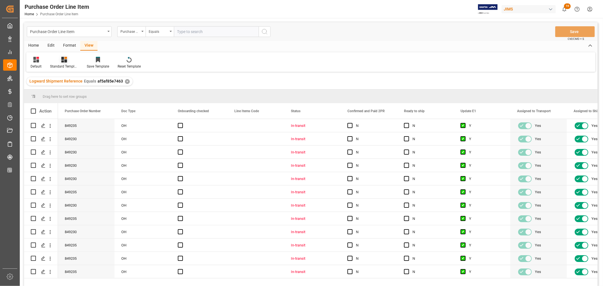
click at [69, 66] on div "Standard Templates" at bounding box center [64, 66] width 28 height 5
click at [36, 64] on div "Default" at bounding box center [36, 66] width 11 height 5
click at [50, 90] on div "ISF Manufacturer Template" at bounding box center [58, 92] width 50 height 6
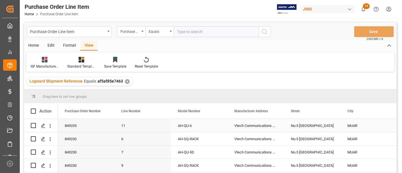
click at [248, 123] on div "Vtech Communications Malaysia SDN BHD" at bounding box center [256, 125] width 57 height 13
click at [305, 125] on div "No.5 [GEOGRAPHIC_DATA]" at bounding box center [312, 125] width 57 height 13
drag, startPoint x: 351, startPoint y: 122, endPoint x: 354, endPoint y: 122, distance: 3.1
click at [351, 122] on div "MUAR" at bounding box center [369, 125] width 57 height 13
click at [318, 124] on div "No.5 [GEOGRAPHIC_DATA]" at bounding box center [312, 125] width 57 height 13
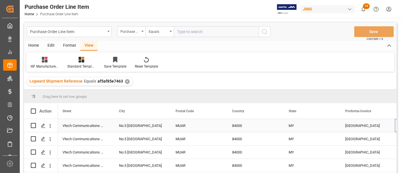
scroll to position [0, 229]
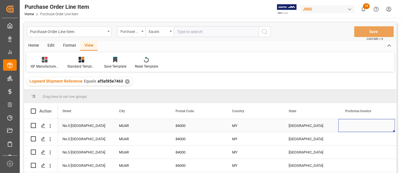
click at [180, 126] on div "84000" at bounding box center [197, 125] width 57 height 13
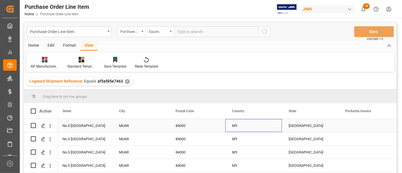
click at [237, 124] on div "MY" at bounding box center [253, 125] width 57 height 13
click at [298, 126] on div "[GEOGRAPHIC_DATA]" at bounding box center [310, 125] width 57 height 13
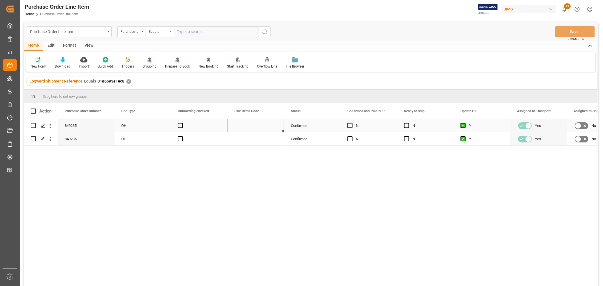
click at [249, 126] on div "Press SPACE to select this row." at bounding box center [256, 125] width 57 height 13
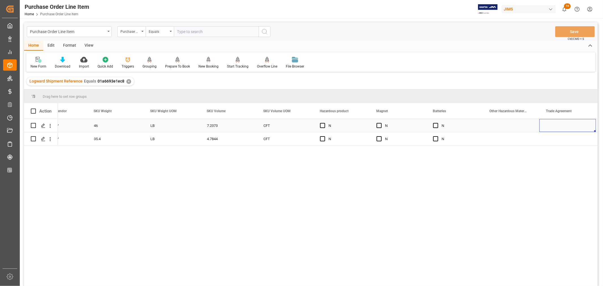
scroll to position [0, 2687]
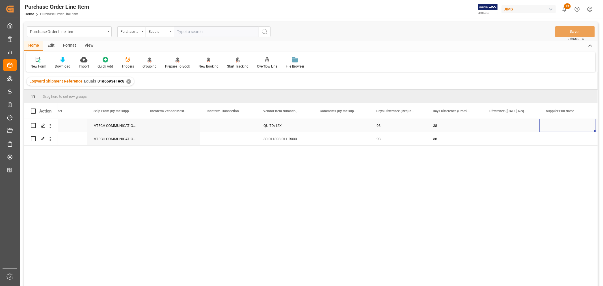
click at [213, 126] on div "Press SPACE to select this row." at bounding box center [228, 125] width 57 height 13
click at [216, 124] on div "Press SPACE to select this row." at bounding box center [228, 125] width 57 height 13
click at [205, 129] on div "Press SPACE to select this row." at bounding box center [229, 129] width 48 height 11
click at [207, 129] on input "Press SPACE to select this row." at bounding box center [229, 129] width 48 height 11
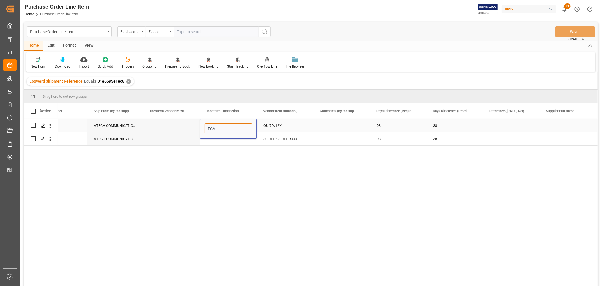
paste input "TANJUNG PELEPAS, MALAYSIA"
type input "FCA TANJUNG PELEPAS, MALAYSIA"
click at [193, 139] on div "Press SPACE to select this row." at bounding box center [172, 138] width 57 height 13
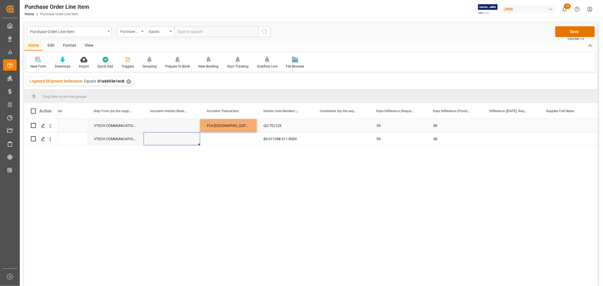
click at [224, 123] on div "FCA TANJUNG PELEPAS, MALAYSIA" at bounding box center [228, 125] width 57 height 13
drag, startPoint x: 255, startPoint y: 131, endPoint x: 255, endPoint y: 137, distance: 5.9
click at [239, 124] on div "FCA TANJUNG PELEPAS, MALAYSIA" at bounding box center [228, 125] width 57 height 13
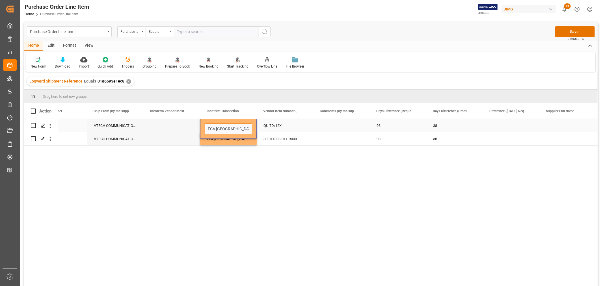
click at [249, 129] on input "FCA TANJUNG PELEPAS, MALAYSIA" at bounding box center [229, 129] width 48 height 11
type input "FCA TANJUNG PELEPAS, MALAYSIA PORT"
click at [173, 128] on div "Press SPACE to select this row." at bounding box center [172, 125] width 57 height 13
click at [221, 126] on div "FCA TANJUNG PELEPAS, MALAYSIA PORT" at bounding box center [228, 125] width 57 height 13
drag, startPoint x: 255, startPoint y: 131, endPoint x: 253, endPoint y: 143, distance: 12.5
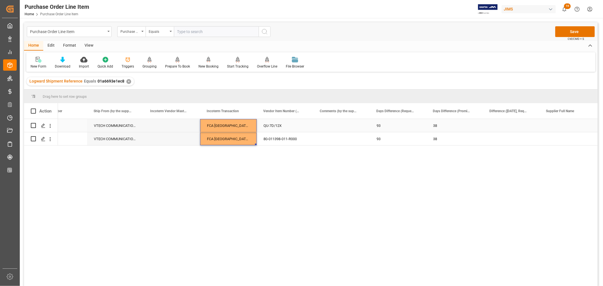
click at [177, 128] on div "Press SPACE to select this row." at bounding box center [172, 125] width 57 height 13
click at [573, 29] on button "Save" at bounding box center [576, 31] width 40 height 11
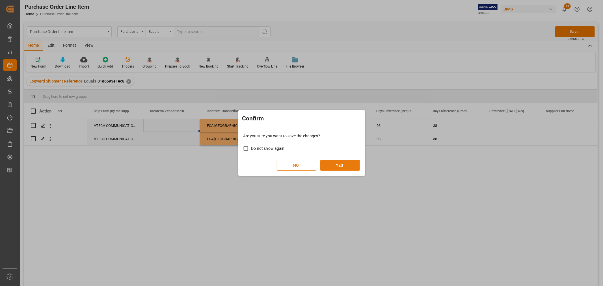
click at [336, 164] on button "YES" at bounding box center [341, 165] width 40 height 11
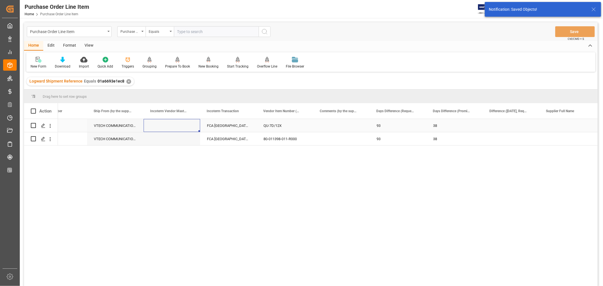
click at [173, 126] on div "Press SPACE to select this row." at bounding box center [172, 125] width 57 height 13
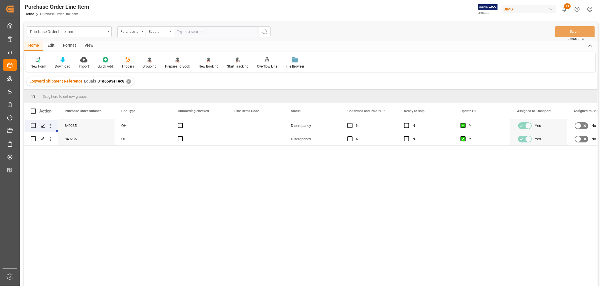
click at [89, 46] on div "View" at bounding box center [88, 46] width 17 height 10
click at [39, 66] on div "Default" at bounding box center [36, 66] width 11 height 5
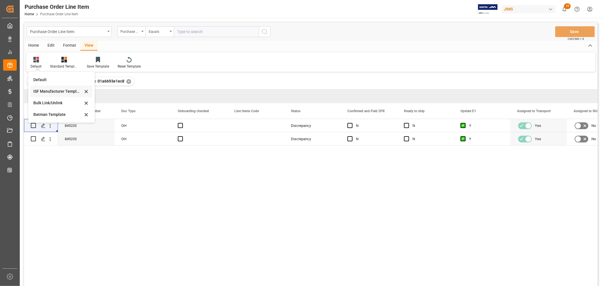
click at [46, 92] on div "ISF Manufacturer Template" at bounding box center [58, 92] width 50 height 6
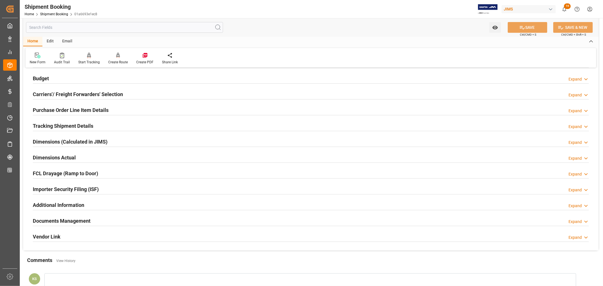
scroll to position [63, 0]
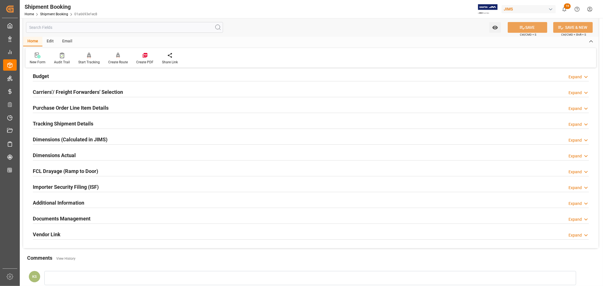
click at [104, 188] on div "Importer Security Filing (ISF) Expand" at bounding box center [311, 186] width 556 height 11
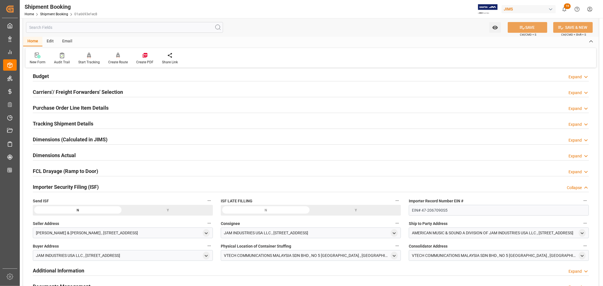
click at [0, 0] on div "Y" at bounding box center [0, 0] width 0 height 0
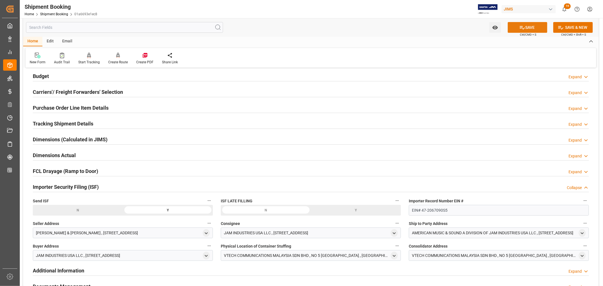
click at [531, 28] on button "SAVE" at bounding box center [528, 27] width 40 height 11
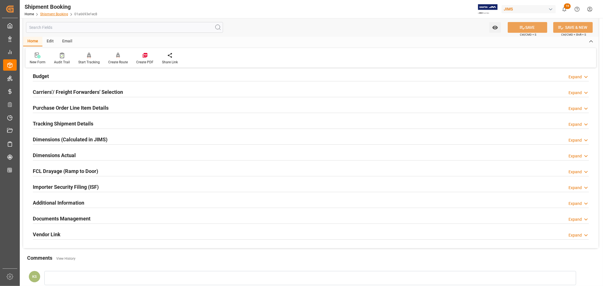
click at [50, 15] on link "Shipment Booking" at bounding box center [54, 14] width 28 height 4
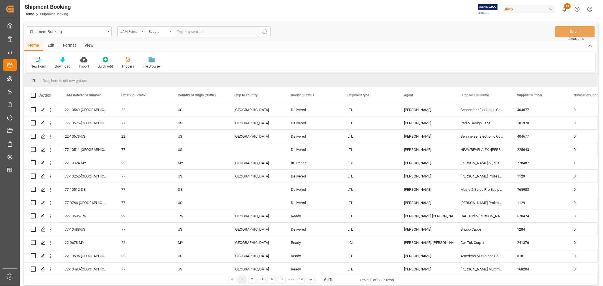
click at [142, 31] on icon "open menu" at bounding box center [142, 31] width 2 height 1
type input "booki"
click at [136, 72] on div "Booking Number" at bounding box center [160, 70] width 84 height 12
click at [179, 30] on input "text" at bounding box center [216, 31] width 85 height 11
paste input "093500256358"
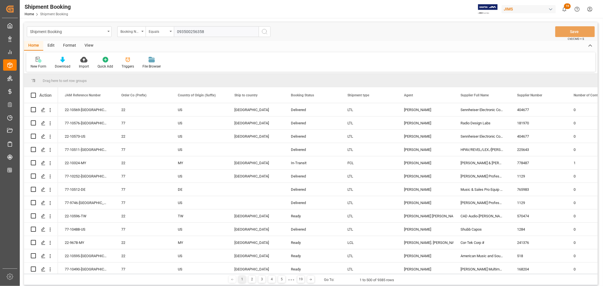
type input "093500256358"
click at [264, 32] on icon "search button" at bounding box center [264, 31] width 7 height 7
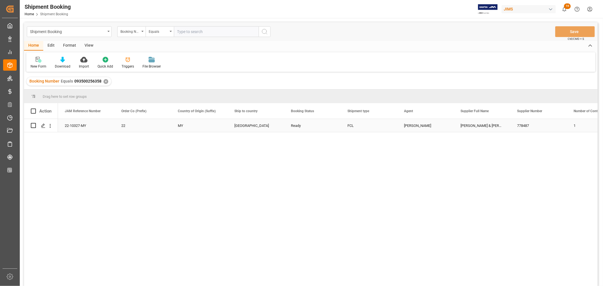
click at [75, 124] on div "22-10327-MY" at bounding box center [86, 125] width 57 height 13
click at [79, 125] on div "22-10327-MY" at bounding box center [86, 125] width 57 height 13
click at [105, 83] on div "✕" at bounding box center [106, 81] width 5 height 5
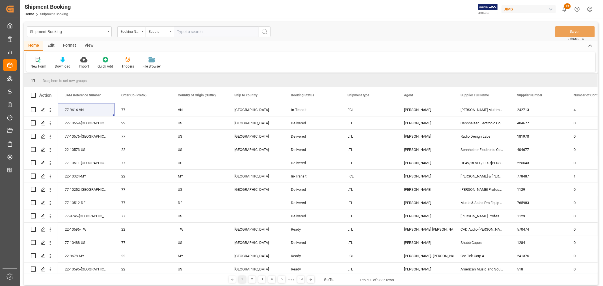
click at [190, 31] on input "text" at bounding box center [216, 31] width 85 height 11
paste input "093500256439"
type input "093500256439"
click at [265, 31] on icon "search button" at bounding box center [264, 31] width 7 height 7
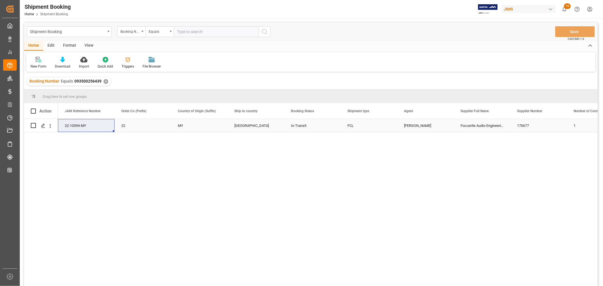
click at [79, 124] on div "22-10394-MY" at bounding box center [86, 125] width 57 height 13
click at [106, 81] on div "✕" at bounding box center [106, 81] width 5 height 5
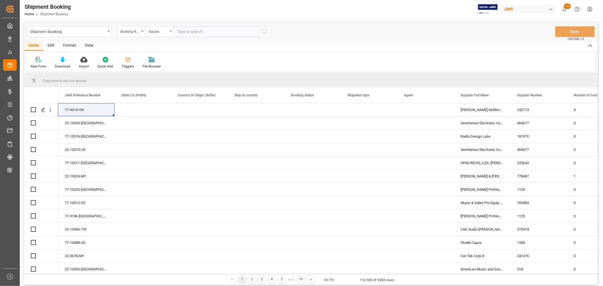
click at [142, 31] on icon "open menu" at bounding box center [142, 31] width 2 height 1
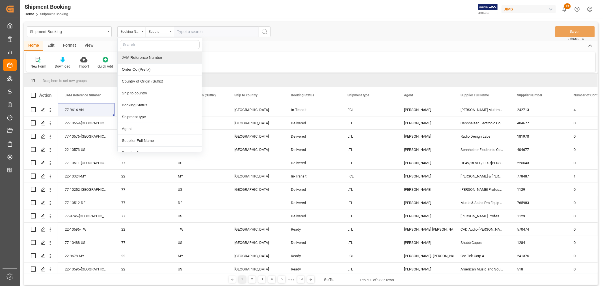
click at [142, 57] on div "JAM Reference Number" at bounding box center [160, 58] width 84 height 12
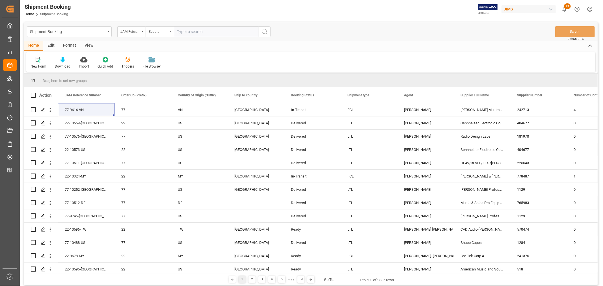
click at [182, 32] on input "text" at bounding box center [216, 31] width 85 height 11
paste input "22-10327-MY"
type input "22-10327-MY"
click at [265, 30] on icon "search button" at bounding box center [264, 31] width 7 height 7
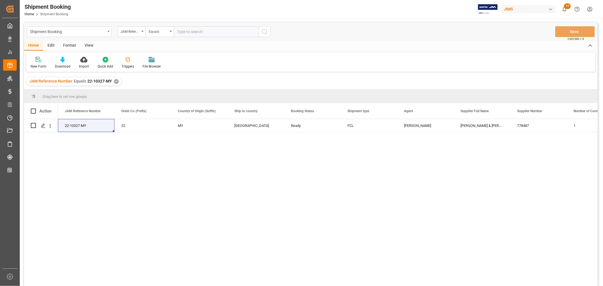
click at [115, 81] on div "✕" at bounding box center [116, 81] width 5 height 5
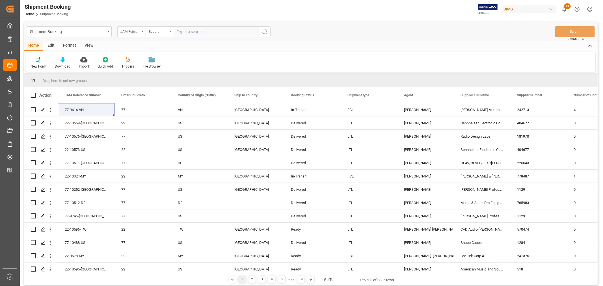
click at [143, 30] on div "JAM Reference Number" at bounding box center [131, 31] width 28 height 11
type input "book"
click at [142, 70] on div "Booking Number" at bounding box center [160, 70] width 84 height 12
drag, startPoint x: 177, startPoint y: 30, endPoint x: 188, endPoint y: 35, distance: 12.7
click at [177, 30] on input "text" at bounding box center [216, 31] width 85 height 11
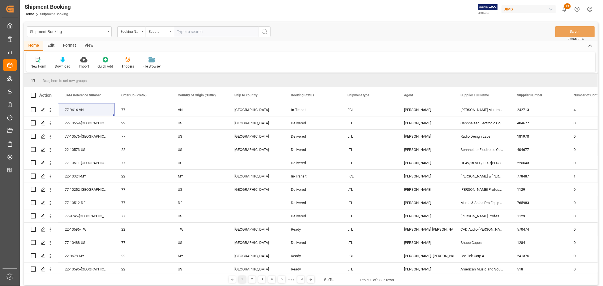
paste input "1068638008"
type input "1068638008"
click at [264, 31] on icon "search button" at bounding box center [264, 31] width 7 height 7
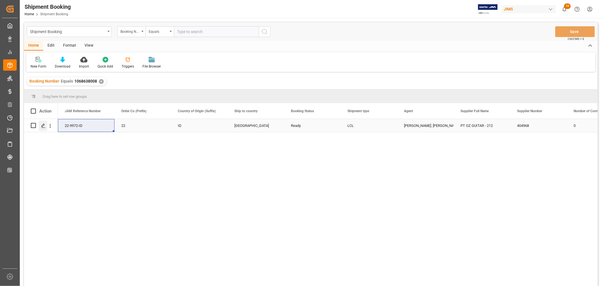
click at [44, 124] on polygon "Press SPACE to select this row." at bounding box center [43, 125] width 3 height 3
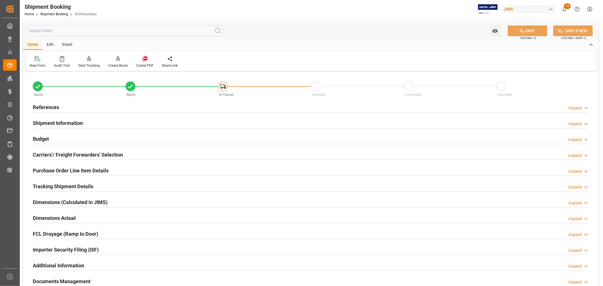
drag, startPoint x: 97, startPoint y: 247, endPoint x: 165, endPoint y: 211, distance: 77.3
click at [99, 246] on div "Importer Security Filing (ISF) Expand" at bounding box center [311, 249] width 556 height 11
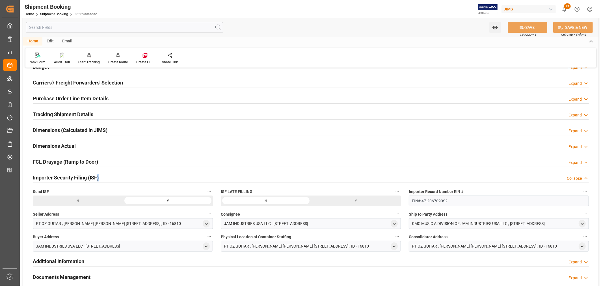
scroll to position [63, 0]
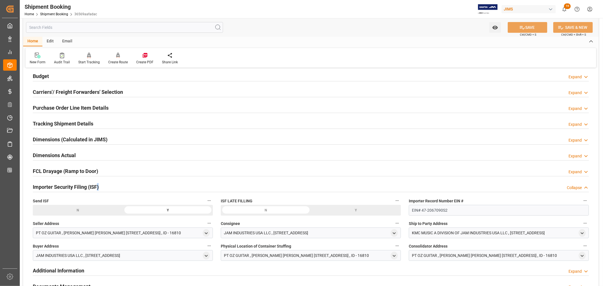
click at [117, 186] on div "Importer Security Filing (ISF) Collapse" at bounding box center [311, 186] width 556 height 11
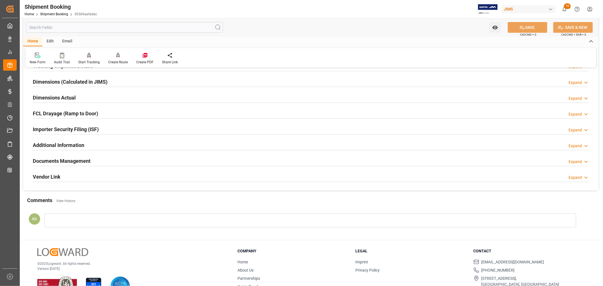
scroll to position [126, 0]
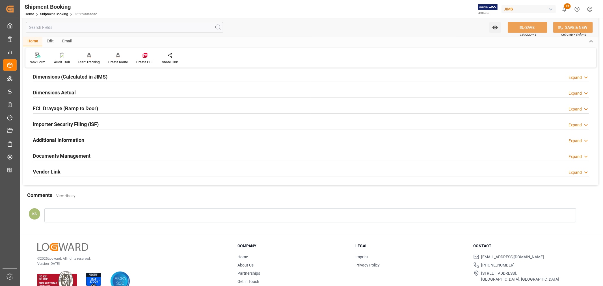
click at [117, 155] on div "Documents Management Expand" at bounding box center [311, 155] width 556 height 11
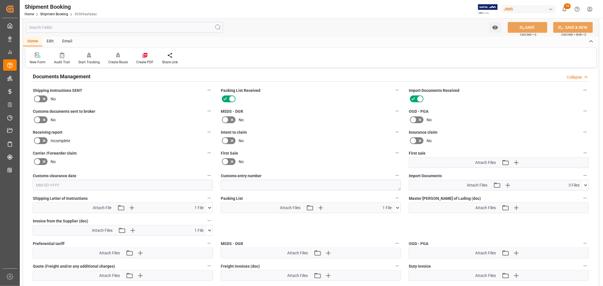
scroll to position [251, 0]
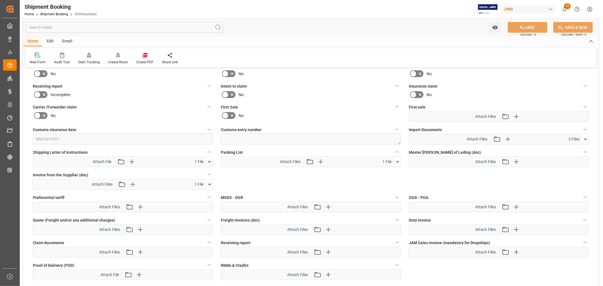
click at [585, 138] on icon at bounding box center [586, 139] width 6 height 6
click at [573, 160] on icon at bounding box center [571, 162] width 5 height 5
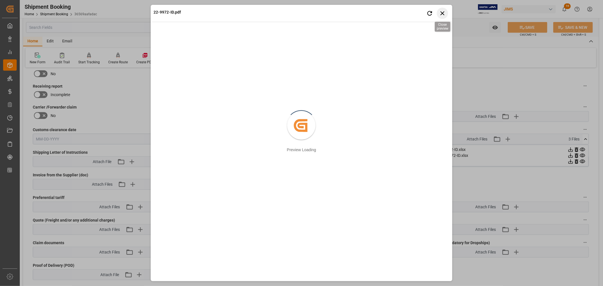
click at [441, 13] on icon "button" at bounding box center [442, 13] width 7 height 7
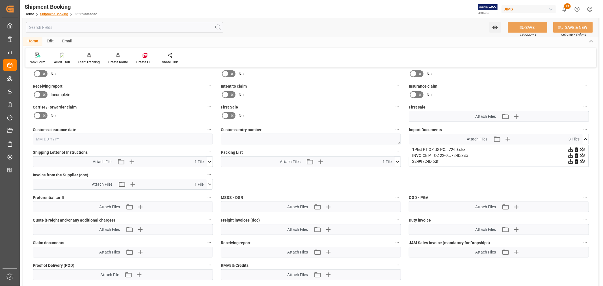
click at [57, 13] on link "Shipment Booking" at bounding box center [54, 14] width 28 height 4
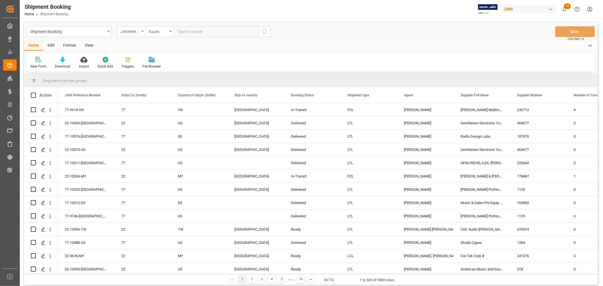
click at [142, 31] on icon "open menu" at bounding box center [142, 31] width 2 height 1
type input "book"
click at [136, 68] on div "Booking Number" at bounding box center [160, 70] width 84 height 12
drag, startPoint x: 179, startPoint y: 30, endPoint x: 188, endPoint y: 34, distance: 9.2
click at [180, 30] on input "text" at bounding box center [216, 31] width 85 height 11
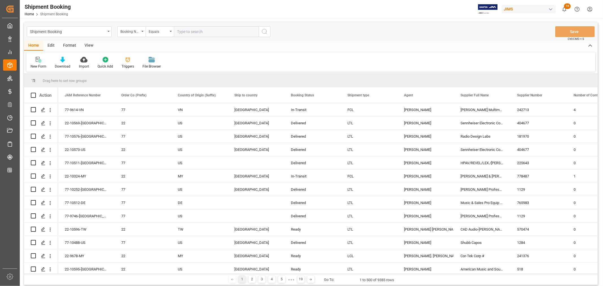
paste input "1068469347"
type input "1068469347"
click at [264, 31] on icon "search button" at bounding box center [264, 31] width 7 height 7
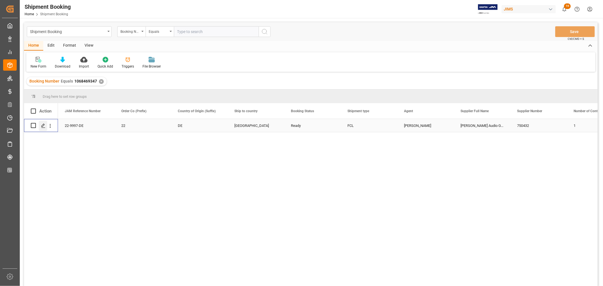
click at [43, 126] on icon "Press SPACE to select this row." at bounding box center [43, 126] width 5 height 5
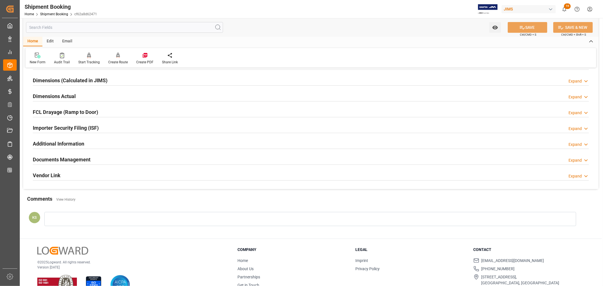
scroll to position [126, 0]
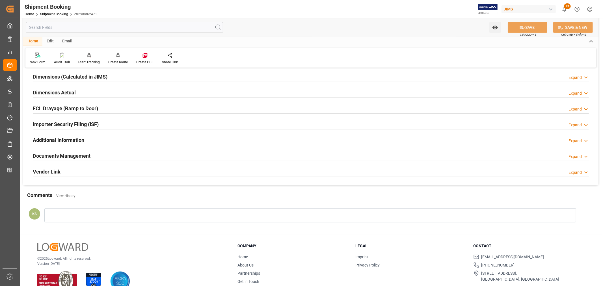
click at [105, 122] on div "Importer Security Filing (ISF) Expand" at bounding box center [311, 124] width 556 height 11
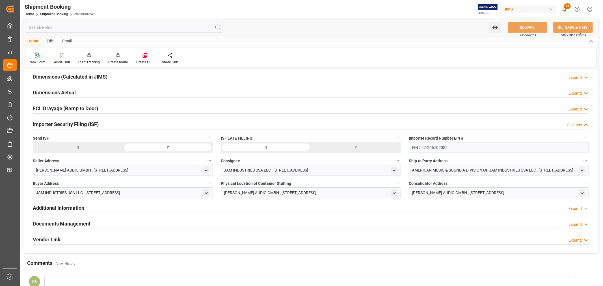
click at [105, 122] on div "Importer Security Filing (ISF) Collapse" at bounding box center [311, 124] width 556 height 11
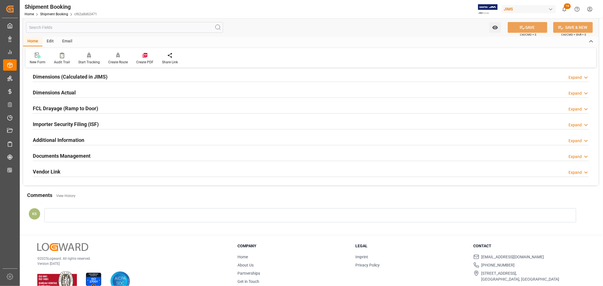
click at [104, 154] on div "Documents Management Expand" at bounding box center [311, 155] width 556 height 11
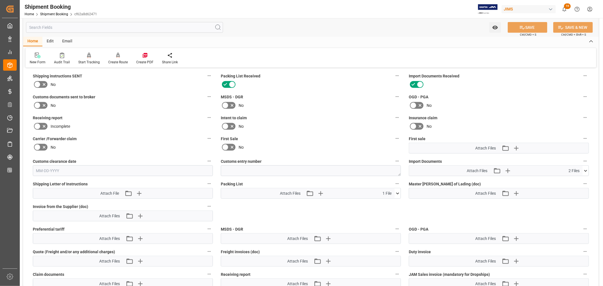
scroll to position [220, 0]
click at [587, 170] on icon at bounding box center [585, 171] width 3 height 2
click at [574, 185] on icon at bounding box center [571, 187] width 6 height 6
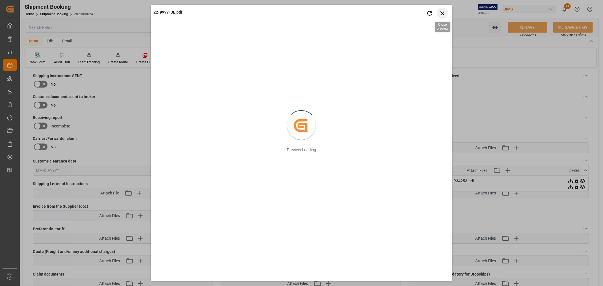
click at [442, 12] on icon "button" at bounding box center [442, 13] width 7 height 7
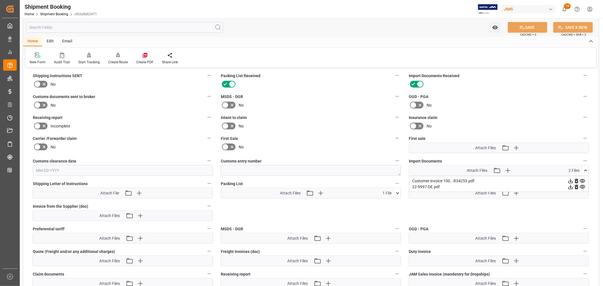
scroll to position [0, 0]
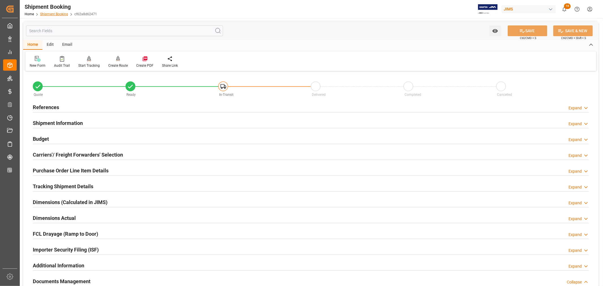
click at [57, 14] on link "Shipment Booking" at bounding box center [54, 14] width 28 height 4
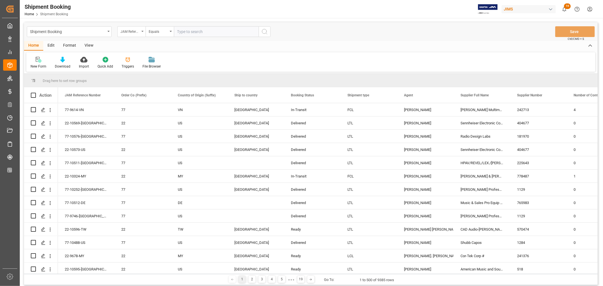
click at [143, 32] on div "JAM Reference Number" at bounding box center [131, 31] width 28 height 11
type input "book"
click at [139, 69] on div "Booking Number" at bounding box center [160, 70] width 84 height 12
click at [180, 30] on input "text" at bounding box center [216, 31] width 85 height 11
paste input "1068609589"
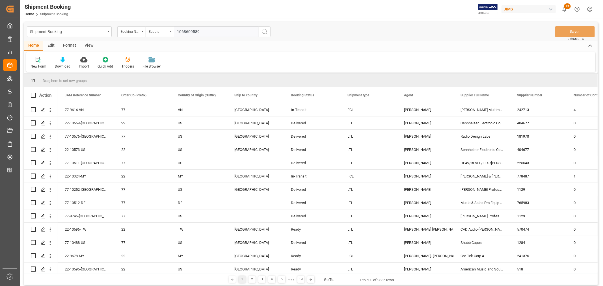
type input "1068609589"
click at [263, 32] on icon "search button" at bounding box center [264, 31] width 7 height 7
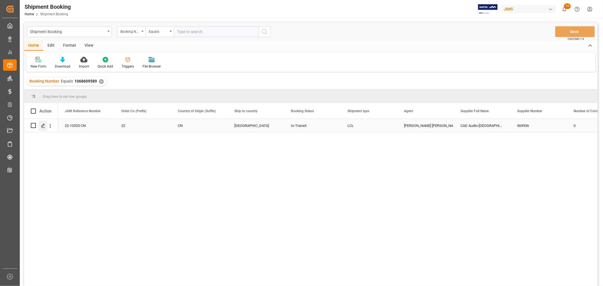
click at [43, 124] on icon "Press SPACE to select this row." at bounding box center [43, 126] width 5 height 5
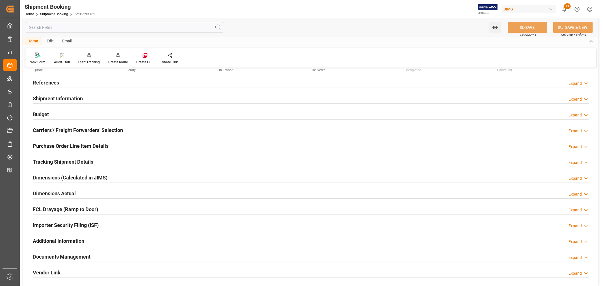
scroll to position [94, 0]
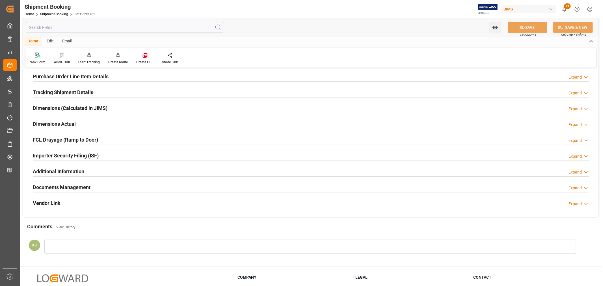
click at [109, 154] on div "Importer Security Filing (ISF) Expand" at bounding box center [311, 155] width 556 height 11
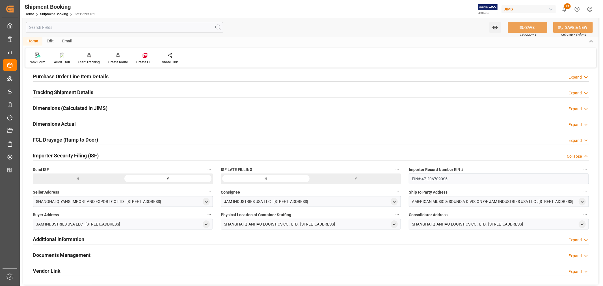
click at [109, 154] on div "Importer Security Filing (ISF) Collapse" at bounding box center [311, 155] width 556 height 11
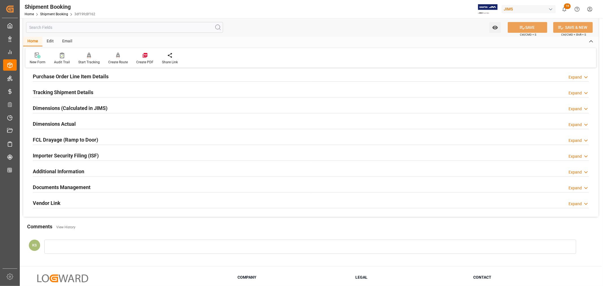
click at [101, 186] on div "Documents Management Expand" at bounding box center [311, 187] width 556 height 11
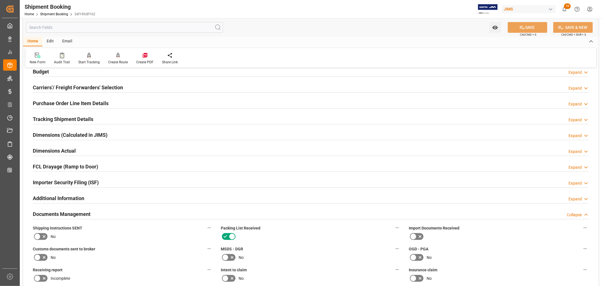
scroll to position [63, 0]
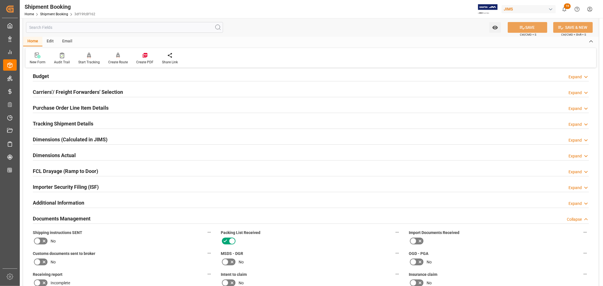
click at [96, 214] on div "Documents Management Collapse" at bounding box center [311, 218] width 556 height 11
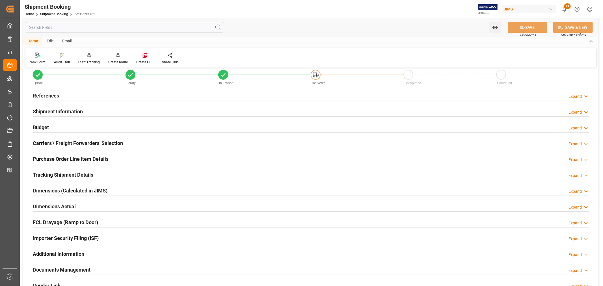
scroll to position [0, 0]
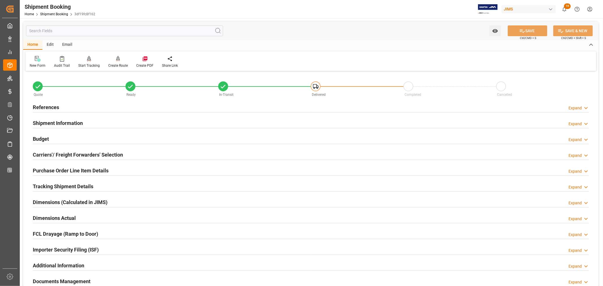
click at [50, 108] on h2 "References" at bounding box center [46, 108] width 26 height 8
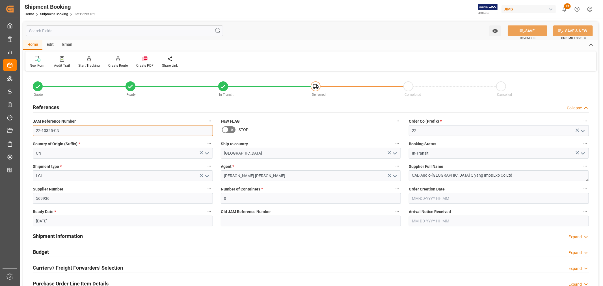
drag, startPoint x: 59, startPoint y: 130, endPoint x: 33, endPoint y: 130, distance: 25.7
click at [33, 130] on input "22-10325-CN" at bounding box center [123, 130] width 180 height 11
click at [57, 106] on h2 "References" at bounding box center [46, 108] width 26 height 8
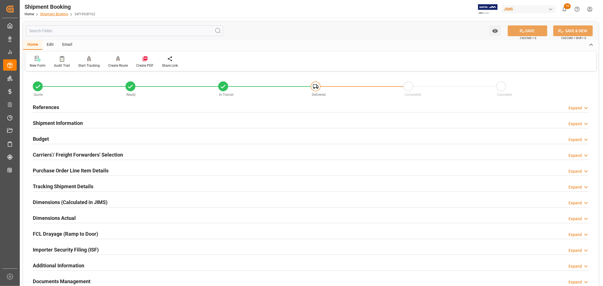
click at [57, 13] on link "Shipment Booking" at bounding box center [54, 14] width 28 height 4
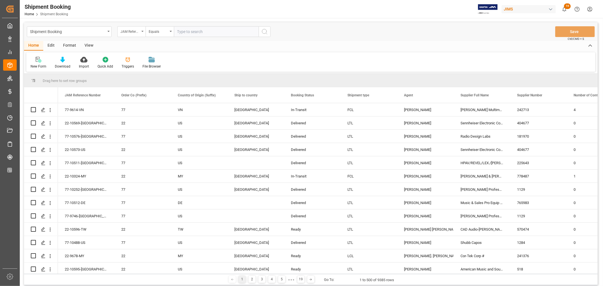
click at [143, 31] on icon "open menu" at bounding box center [142, 31] width 2 height 1
type input "book"
click at [140, 69] on div "Booking Number" at bounding box center [160, 70] width 84 height 12
click at [178, 29] on input "text" at bounding box center [216, 31] width 85 height 11
paste input "1068273552"
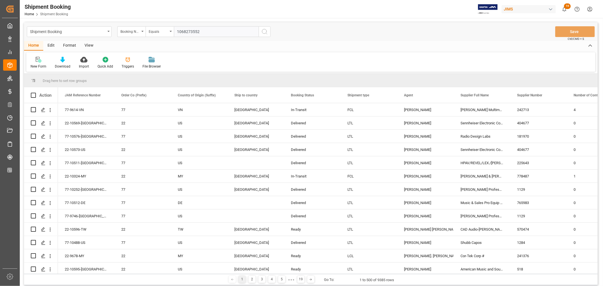
type input "1068273552"
click at [265, 30] on icon "search button" at bounding box center [264, 31] width 7 height 7
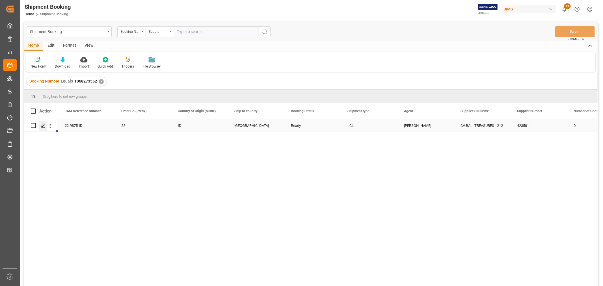
click at [44, 125] on polygon "Press SPACE to select this row." at bounding box center [43, 125] width 3 height 3
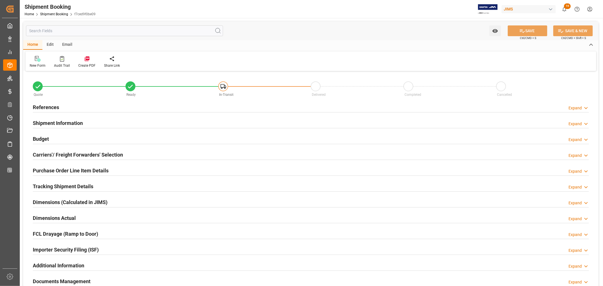
type input "0"
type input "07-29-2025"
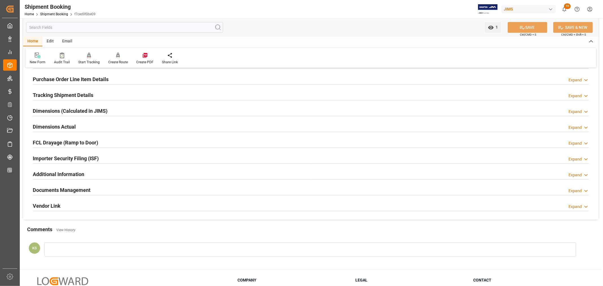
scroll to position [139, 0]
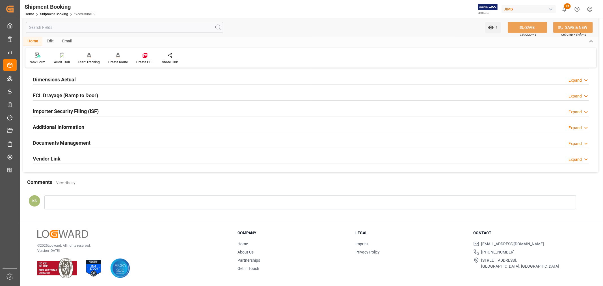
click at [94, 111] on h2 "Importer Security Filing (ISF)" at bounding box center [66, 112] width 66 height 8
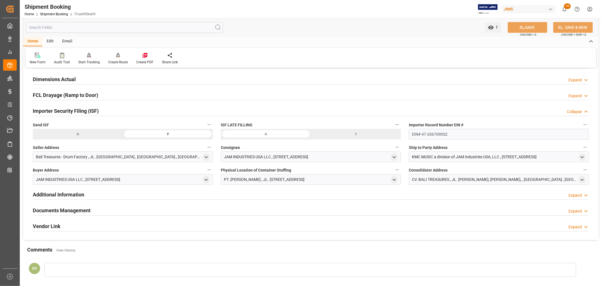
click at [94, 111] on h2 "Importer Security Filing (ISF)" at bounding box center [66, 111] width 66 height 8
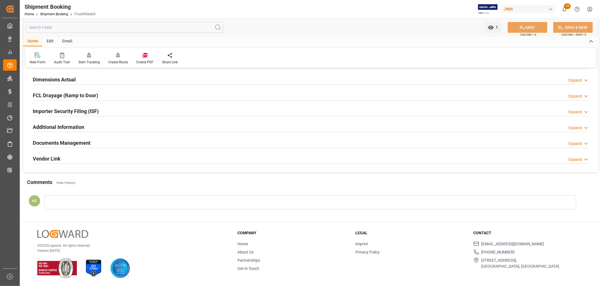
click at [79, 141] on h2 "Documents Management" at bounding box center [62, 143] width 58 height 8
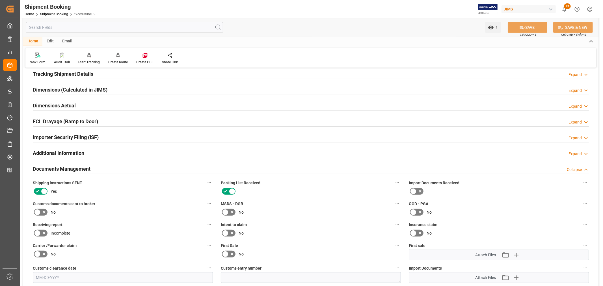
scroll to position [108, 0]
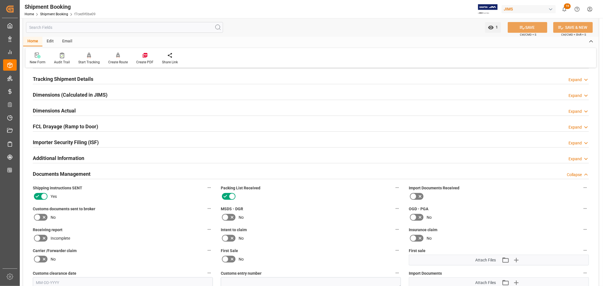
click at [83, 173] on h2 "Documents Management" at bounding box center [62, 174] width 58 height 8
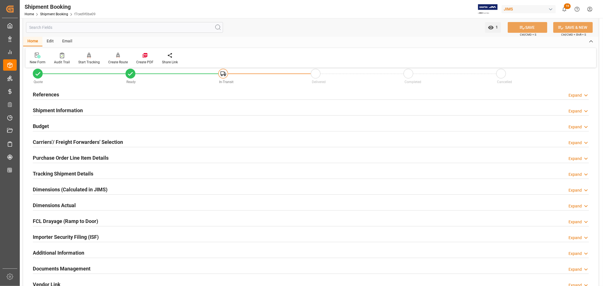
scroll to position [0, 0]
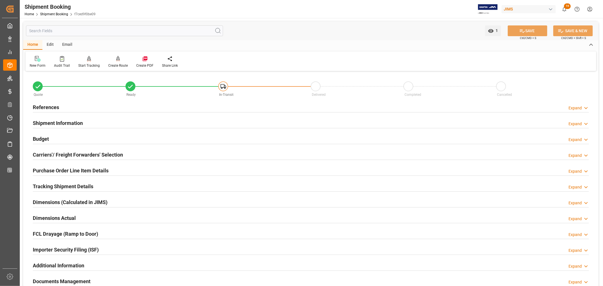
click at [44, 106] on h2 "References" at bounding box center [46, 108] width 26 height 8
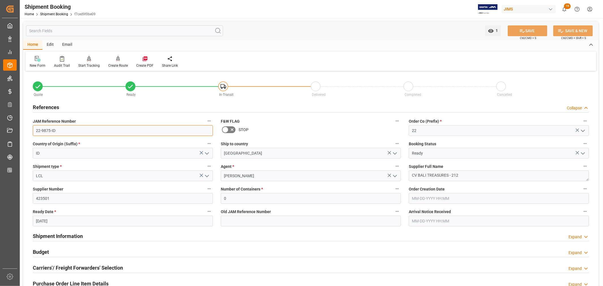
drag, startPoint x: 54, startPoint y: 131, endPoint x: 33, endPoint y: 129, distance: 21.0
click at [33, 129] on input "22-9875-ID" at bounding box center [123, 130] width 180 height 11
click at [58, 16] on link "Shipment Booking" at bounding box center [54, 14] width 28 height 4
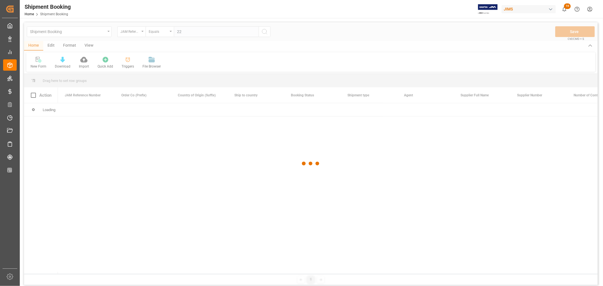
type input "22-"
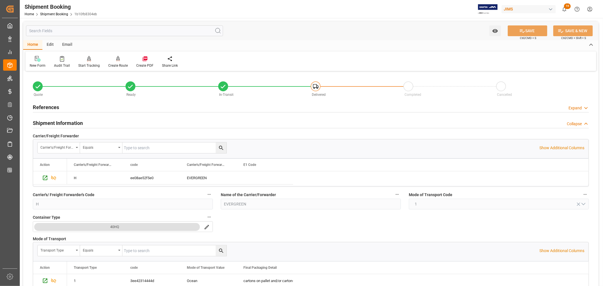
scroll to position [157, 0]
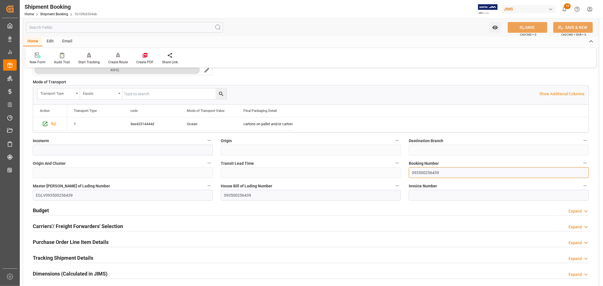
click at [423, 172] on input "093500256439" at bounding box center [499, 172] width 180 height 11
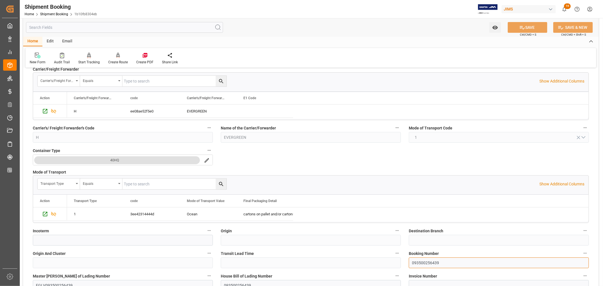
scroll to position [0, 0]
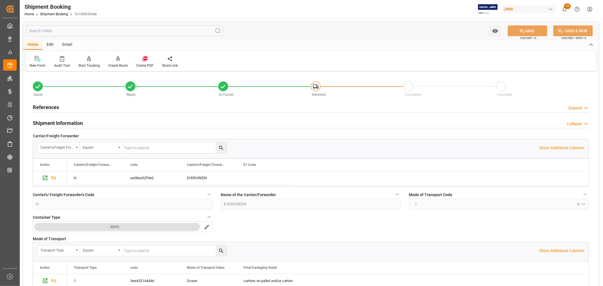
click at [51, 108] on h2 "References" at bounding box center [46, 108] width 26 height 8
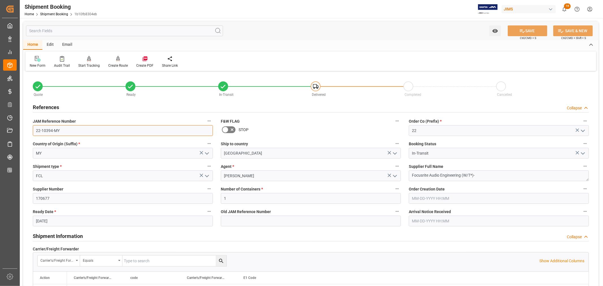
drag, startPoint x: 59, startPoint y: 130, endPoint x: 34, endPoint y: 130, distance: 24.9
click at [34, 130] on input "22-10394-MY" at bounding box center [123, 130] width 180 height 11
click at [52, 14] on link "Shipment Booking" at bounding box center [54, 14] width 28 height 4
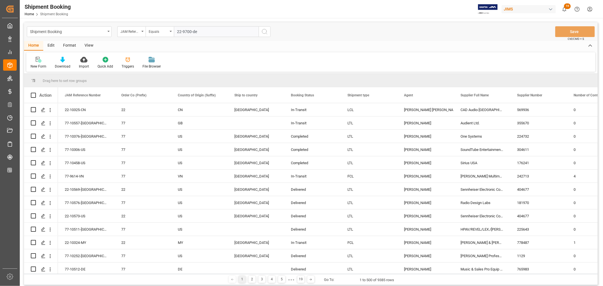
type input "22-9700-de"
click at [264, 30] on icon "search button" at bounding box center [264, 31] width 7 height 7
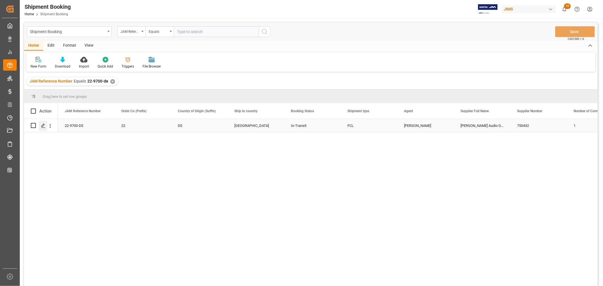
click at [44, 125] on icon "Press SPACE to select this row." at bounding box center [43, 126] width 5 height 5
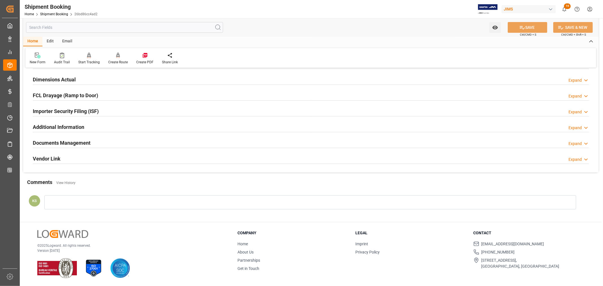
scroll to position [139, 0]
click at [76, 140] on h2 "Documents Management" at bounding box center [62, 143] width 58 height 8
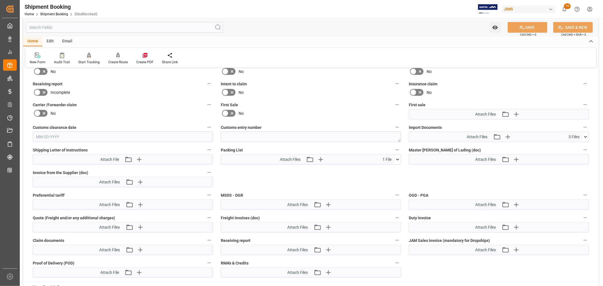
scroll to position [265, 0]
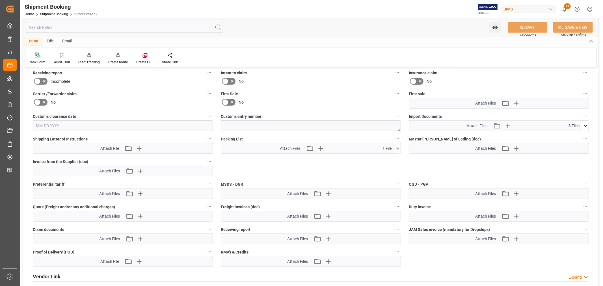
click at [586, 125] on icon at bounding box center [586, 126] width 6 height 6
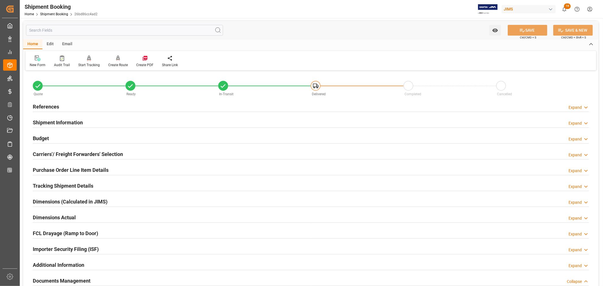
scroll to position [0, 0]
click at [52, 104] on h2 "References" at bounding box center [46, 108] width 26 height 8
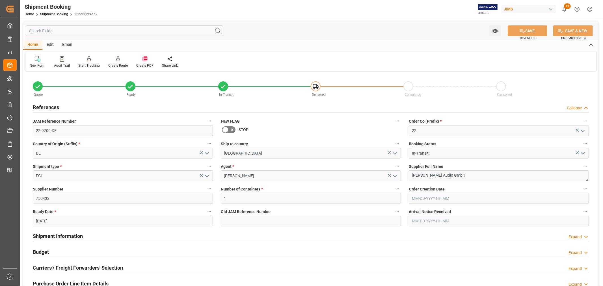
click at [52, 104] on h2 "References" at bounding box center [46, 108] width 26 height 8
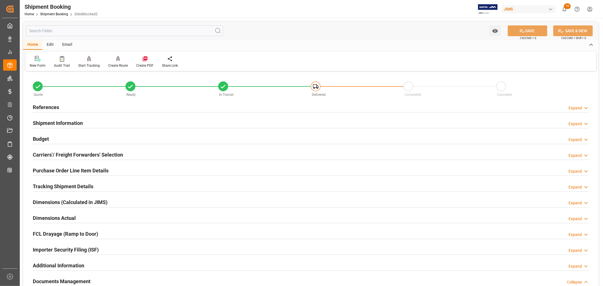
click at [54, 121] on h2 "Shipment Information" at bounding box center [58, 123] width 50 height 8
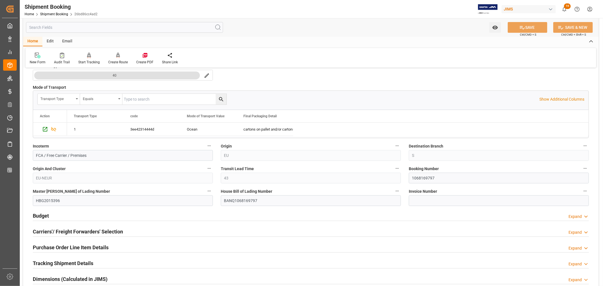
scroll to position [157, 0]
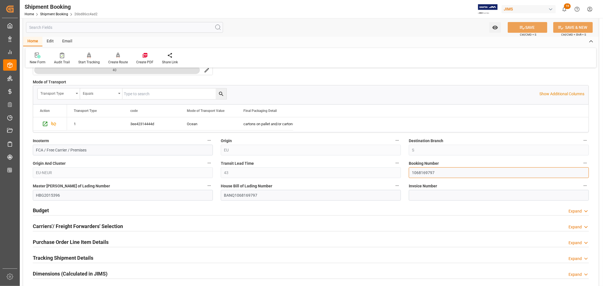
click at [419, 173] on input "1068169797" at bounding box center [499, 172] width 180 height 11
click at [53, 15] on link "Shipment Booking" at bounding box center [54, 14] width 28 height 4
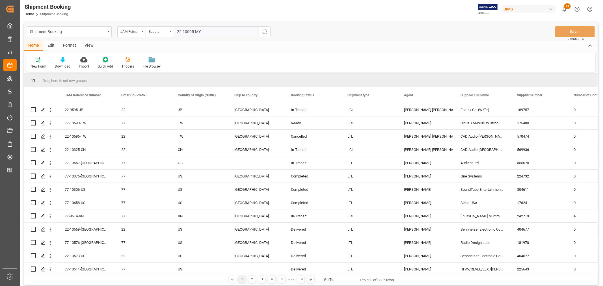
type input "22-10005-MY"
click at [264, 31] on icon "search button" at bounding box center [264, 31] width 7 height 7
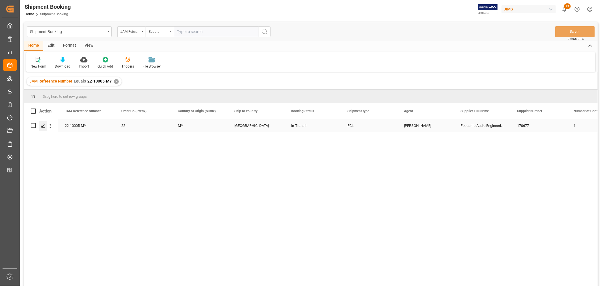
click at [42, 125] on polygon "Press SPACE to select this row." at bounding box center [43, 125] width 3 height 3
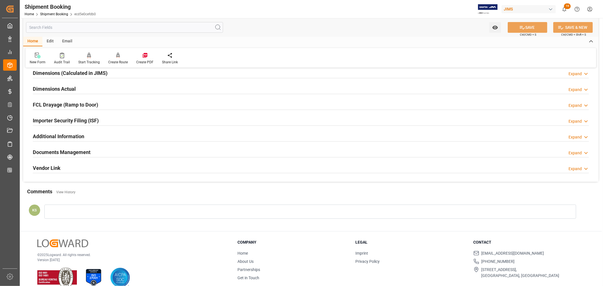
scroll to position [139, 0]
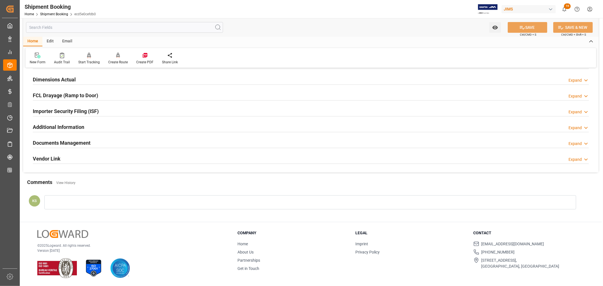
click at [71, 141] on h2 "Documents Management" at bounding box center [62, 143] width 58 height 8
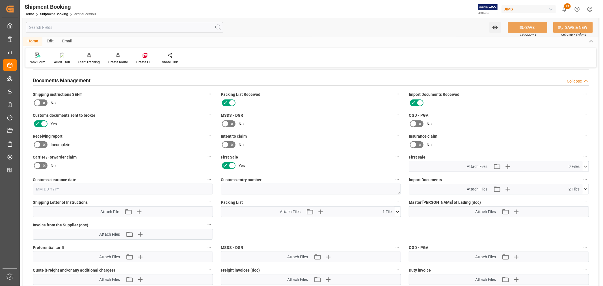
scroll to position [202, 0]
click at [508, 165] on icon "button" at bounding box center [507, 166] width 9 height 9
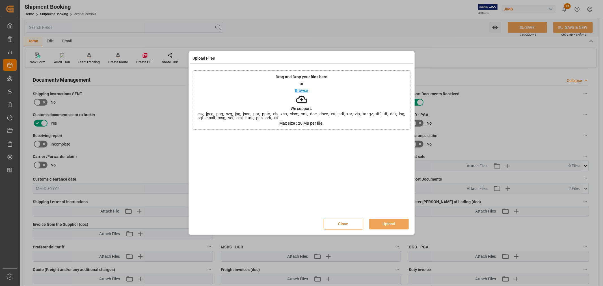
click at [349, 224] on button "Close" at bounding box center [344, 224] width 40 height 11
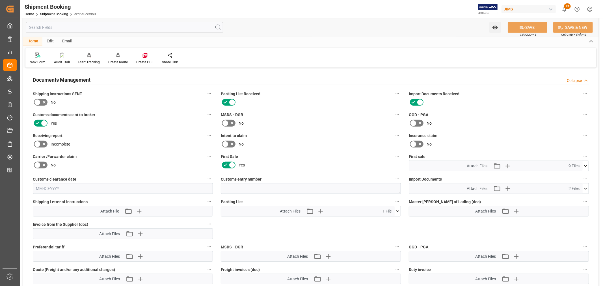
click at [586, 166] on icon at bounding box center [586, 166] width 6 height 6
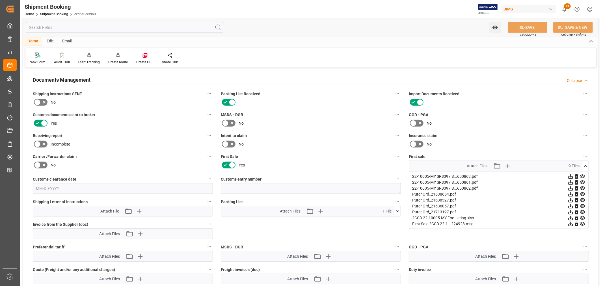
click at [586, 164] on icon at bounding box center [586, 166] width 6 height 6
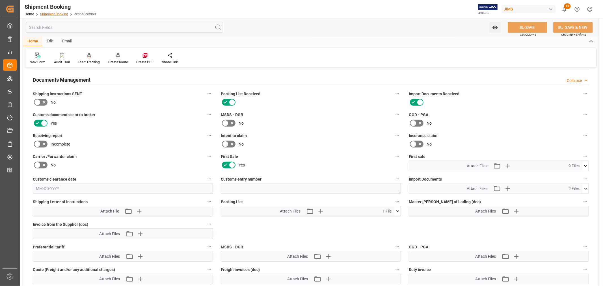
click at [57, 14] on link "Shipment Booking" at bounding box center [54, 14] width 28 height 4
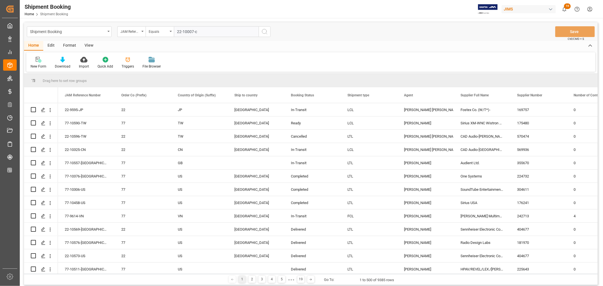
type input "22-10007-cn"
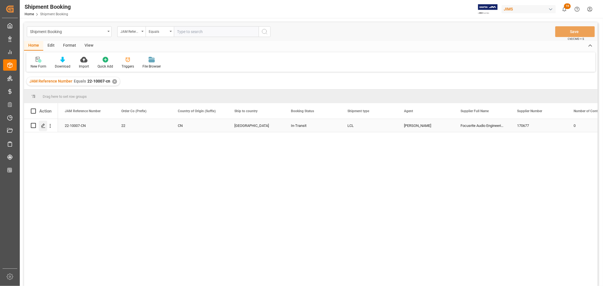
click at [43, 125] on polygon "Press SPACE to select this row." at bounding box center [43, 125] width 3 height 3
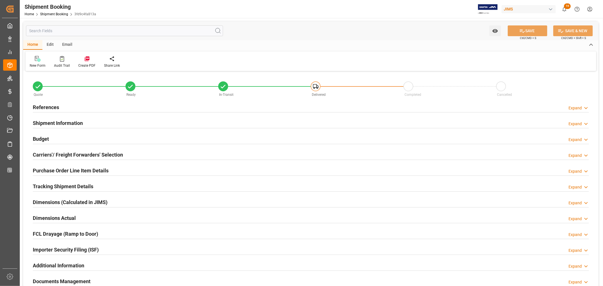
type input "0"
type input "[DATE]"
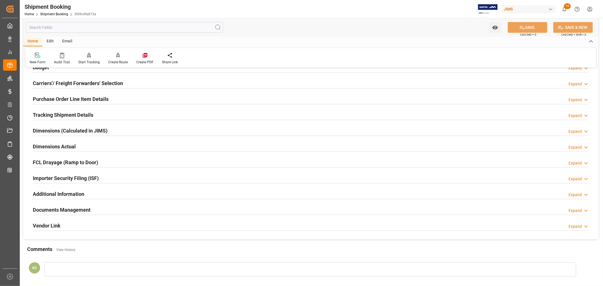
scroll to position [94, 0]
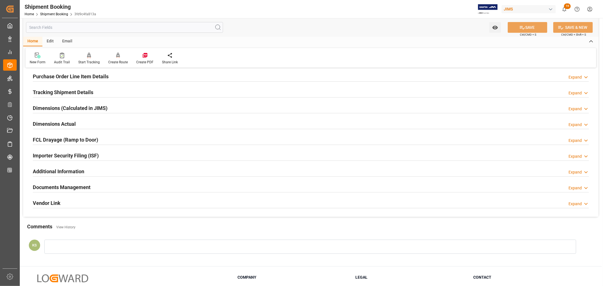
click at [89, 185] on h2 "Documents Management" at bounding box center [62, 188] width 58 height 8
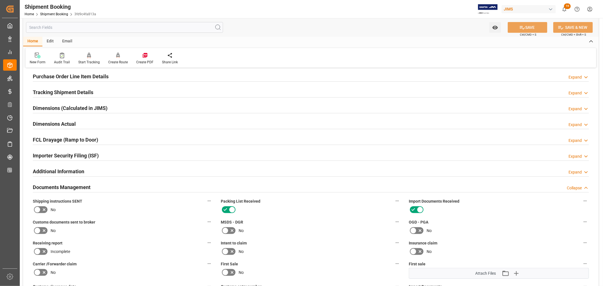
click at [89, 185] on h2 "Documents Management" at bounding box center [62, 188] width 58 height 8
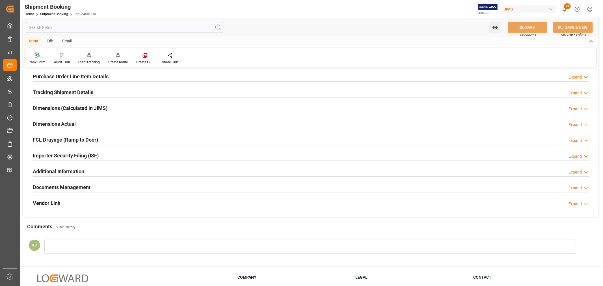
scroll to position [0, 0]
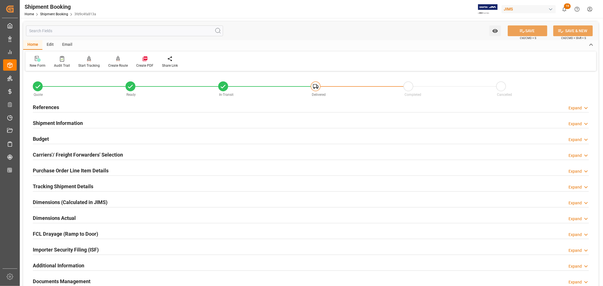
click at [50, 106] on h2 "References" at bounding box center [46, 108] width 26 height 8
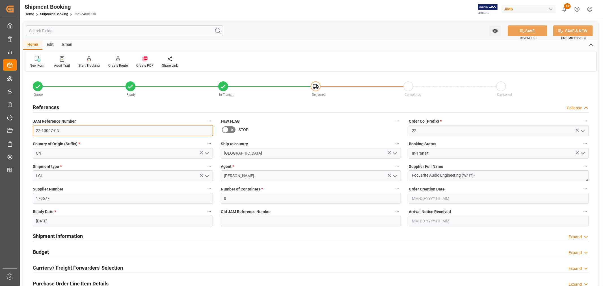
drag, startPoint x: 60, startPoint y: 130, endPoint x: 31, endPoint y: 130, distance: 28.6
click at [31, 130] on div "JAM Reference Number 22-10007-CN" at bounding box center [123, 126] width 188 height 23
click at [51, 108] on h2 "References" at bounding box center [46, 108] width 26 height 8
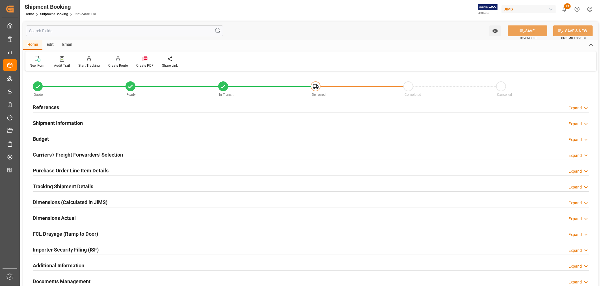
click at [44, 137] on h2 "Budget" at bounding box center [41, 139] width 16 height 8
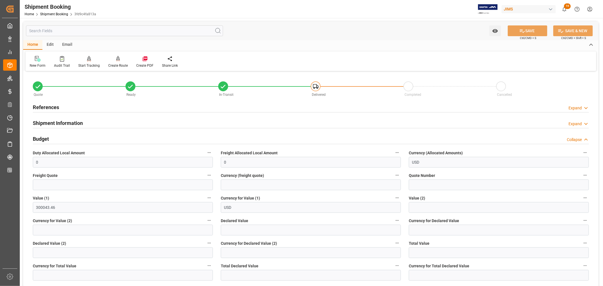
drag, startPoint x: 45, startPoint y: 140, endPoint x: 51, endPoint y: 132, distance: 10.4
click at [45, 140] on h2 "Budget" at bounding box center [41, 139] width 16 height 8
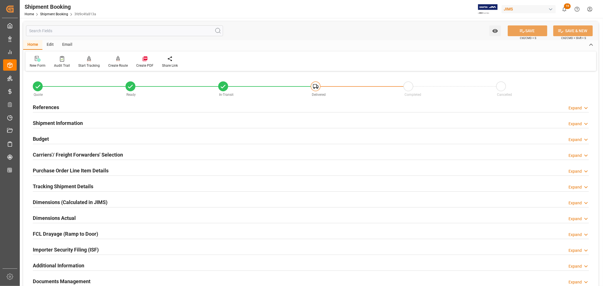
click at [62, 120] on h2 "Shipment Information" at bounding box center [58, 123] width 50 height 8
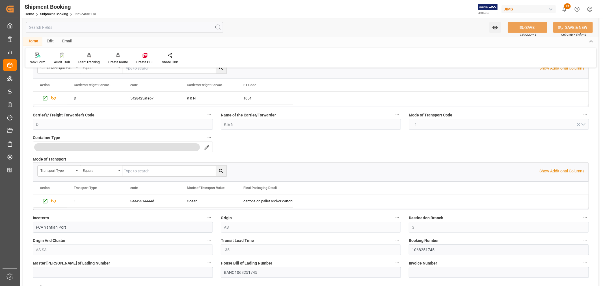
scroll to position [126, 0]
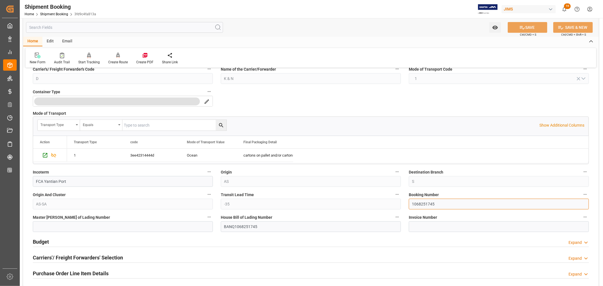
click at [423, 203] on input "1068251745" at bounding box center [499, 204] width 180 height 11
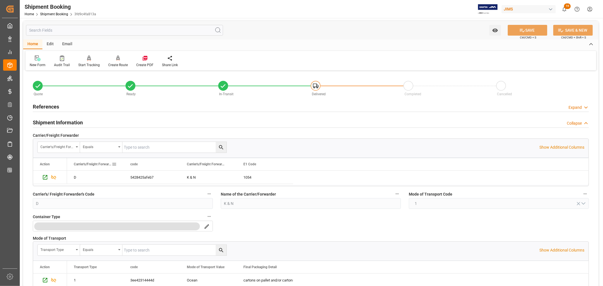
scroll to position [0, 0]
click at [59, 122] on h2 "Shipment Information" at bounding box center [58, 123] width 50 height 8
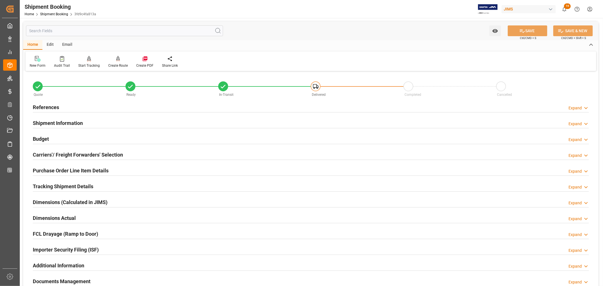
click at [49, 187] on h2 "Tracking Shipment Details" at bounding box center [63, 187] width 61 height 8
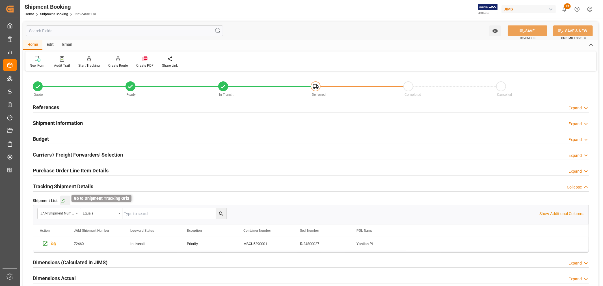
click at [63, 199] on icon "button" at bounding box center [63, 201] width 4 height 4
click at [65, 184] on h2 "Tracking Shipment Details" at bounding box center [63, 187] width 61 height 8
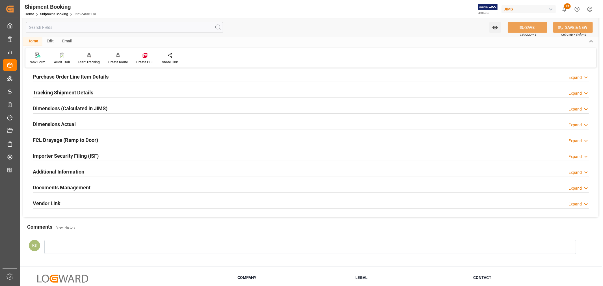
scroll to position [94, 0]
click at [117, 156] on div "Importer Security Filing (ISF) Expand" at bounding box center [311, 155] width 556 height 11
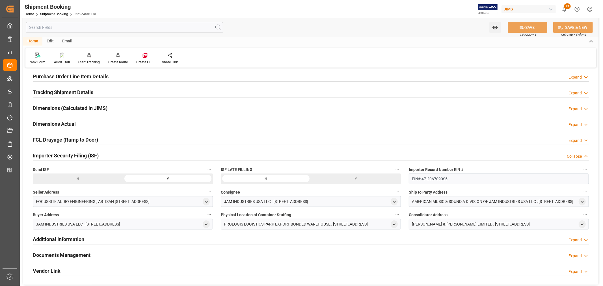
click at [117, 156] on div "Importer Security Filing (ISF) Collapse" at bounding box center [311, 155] width 556 height 11
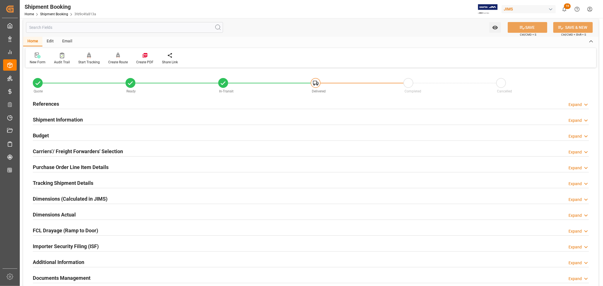
scroll to position [0, 0]
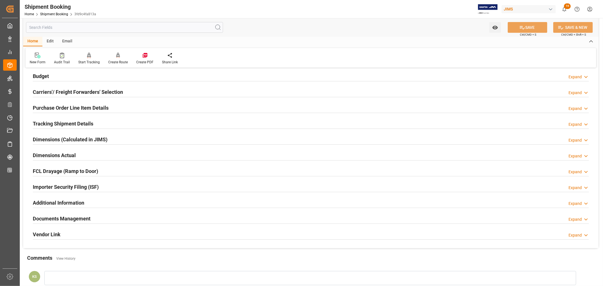
click at [132, 188] on div "Importer Security Filing (ISF) Expand" at bounding box center [311, 186] width 556 height 11
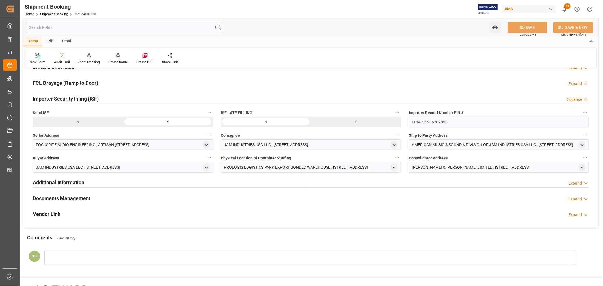
scroll to position [157, 0]
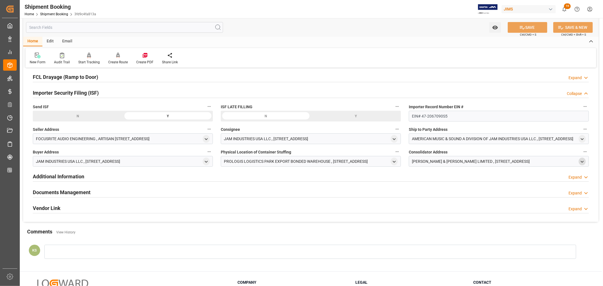
click at [582, 160] on icon "open menu" at bounding box center [582, 162] width 5 height 5
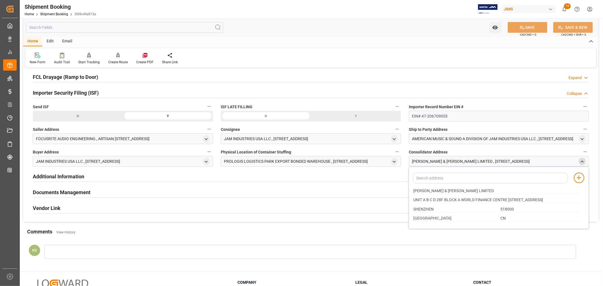
click at [583, 161] on icon "close menu" at bounding box center [582, 162] width 5 height 5
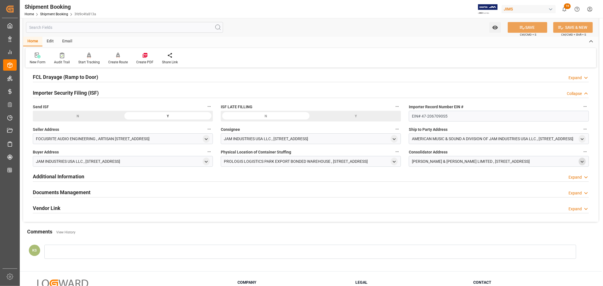
scroll to position [126, 0]
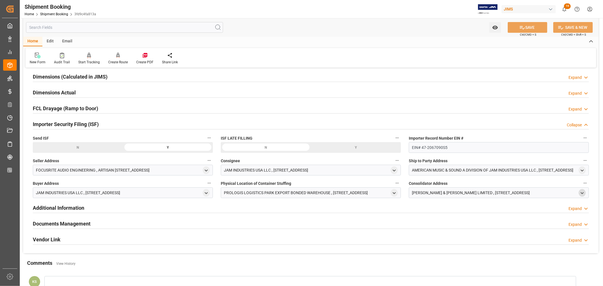
click at [81, 125] on h2 "Importer Security Filing (ISF)" at bounding box center [66, 125] width 66 height 8
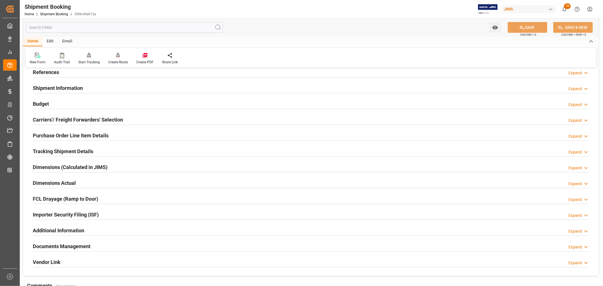
scroll to position [31, 0]
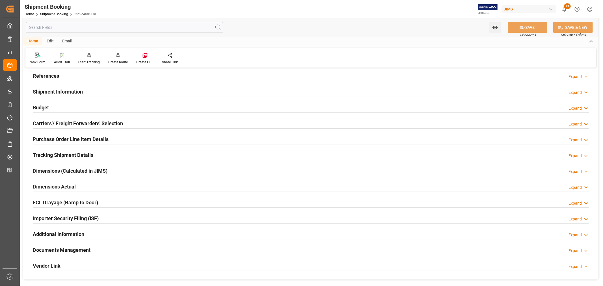
click at [72, 91] on h2 "Shipment Information" at bounding box center [58, 92] width 50 height 8
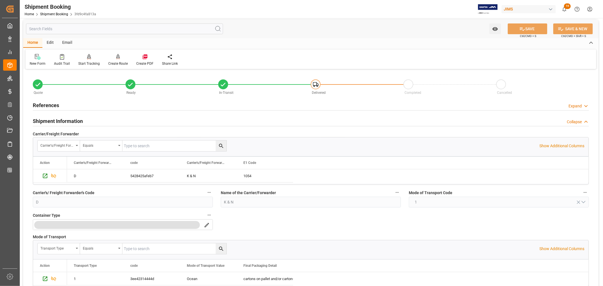
scroll to position [0, 0]
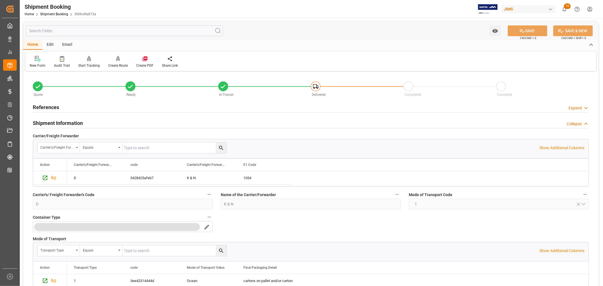
click at [71, 122] on h2 "Shipment Information" at bounding box center [58, 123] width 50 height 8
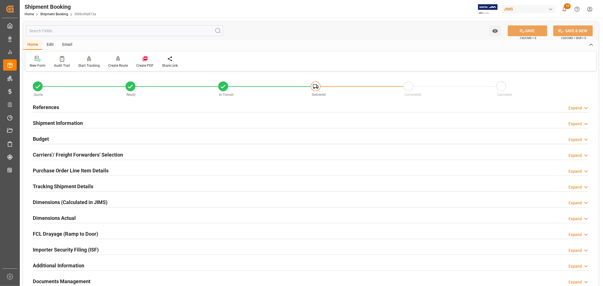
click at [49, 106] on h2 "References" at bounding box center [46, 108] width 26 height 8
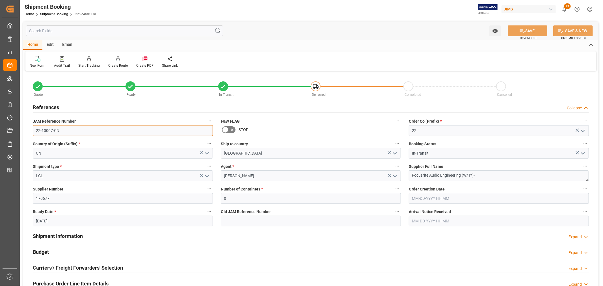
drag, startPoint x: 59, startPoint y: 130, endPoint x: 31, endPoint y: 129, distance: 28.0
click at [31, 129] on div "JAM Reference Number 22-10007-CN" at bounding box center [123, 126] width 188 height 23
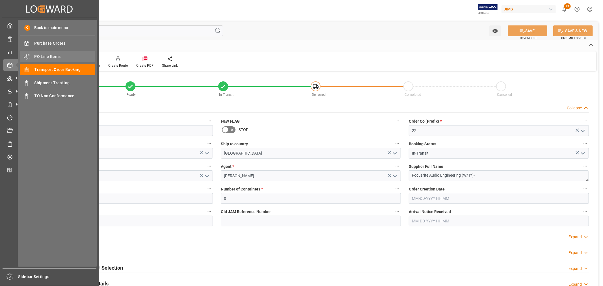
click at [48, 55] on span "PO Line Items" at bounding box center [65, 57] width 61 height 6
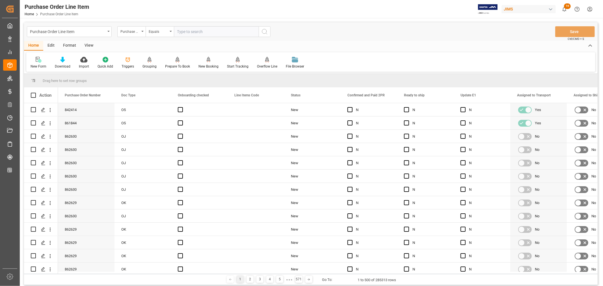
click at [89, 45] on div "View" at bounding box center [88, 46] width 17 height 10
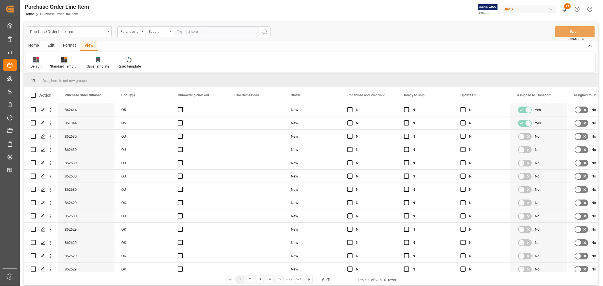
click at [69, 63] on div "Standard Templates" at bounding box center [64, 63] width 37 height 12
click at [71, 135] on div "Buyer Discrepancy" at bounding box center [80, 138] width 50 height 6
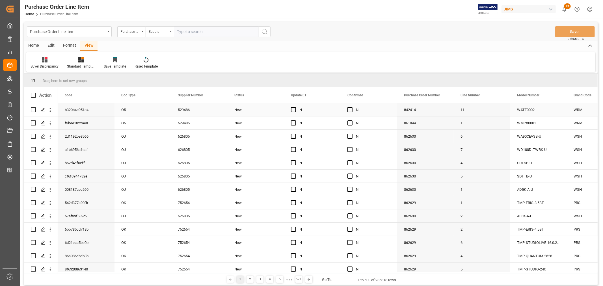
click at [371, 110] on div "N" at bounding box center [373, 110] width 35 height 13
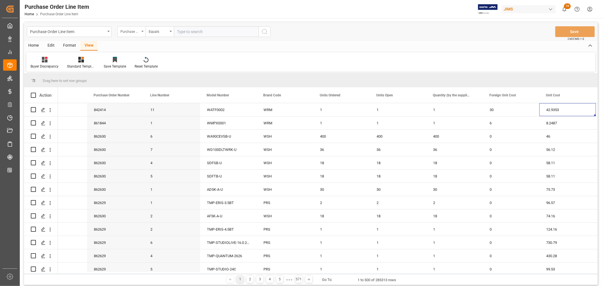
click at [143, 31] on icon "open menu" at bounding box center [142, 31] width 2 height 1
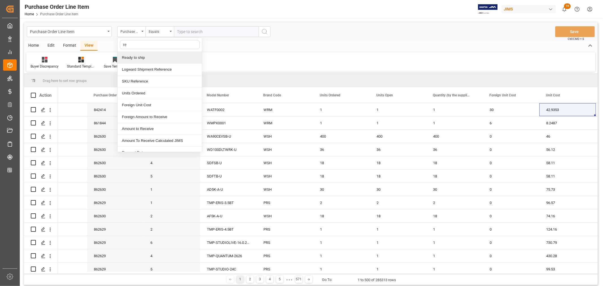
type input "ref"
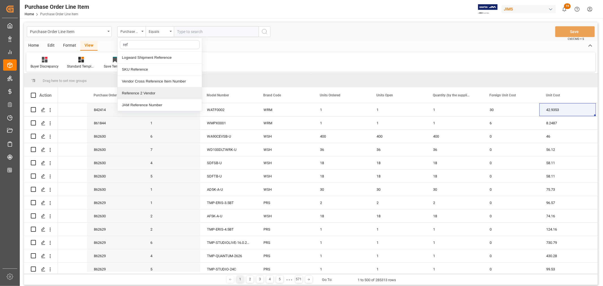
click at [132, 94] on div "Reference 2 Vendor" at bounding box center [160, 93] width 84 height 12
click at [175, 30] on input "text" at bounding box center [216, 31] width 85 height 11
paste input "22-10007-CN"
type input "22-10007-CN"
click at [264, 31] on icon "search button" at bounding box center [264, 31] width 7 height 7
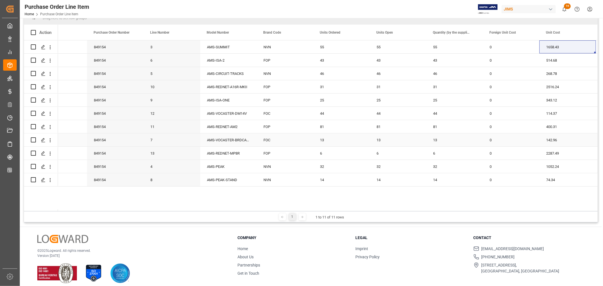
scroll to position [83, 0]
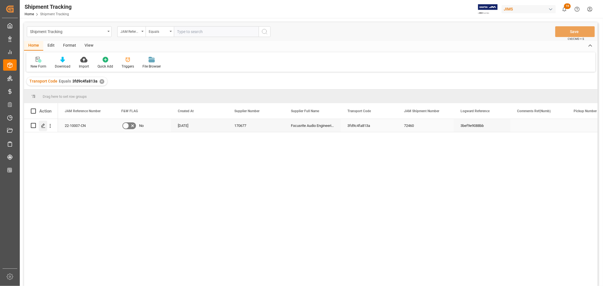
click at [42, 126] on icon "Press SPACE to select this row." at bounding box center [43, 126] width 5 height 5
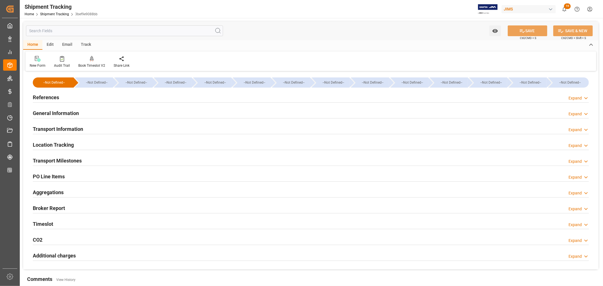
type input "[DATE] 11:59"
type input "[DATE] 00:00"
type input "[DATE]"
type input "[DATE] 00:00"
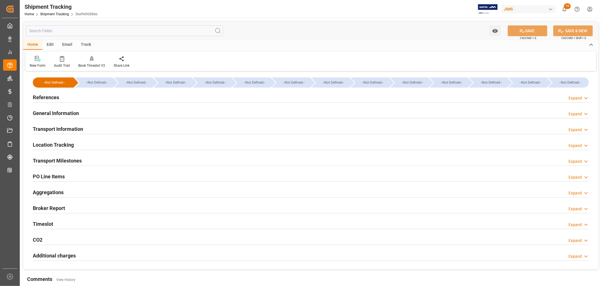
type input "[DATE]"
type input "[DATE] 00:00"
click at [76, 162] on h2 "Transport Milestones" at bounding box center [57, 161] width 49 height 8
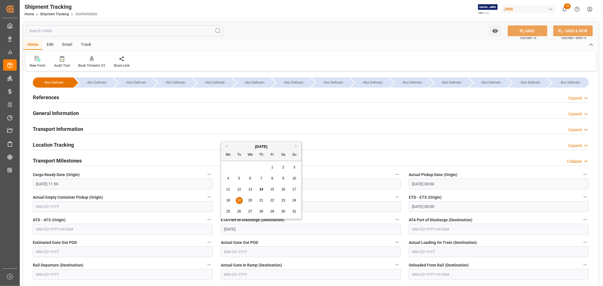
click at [250, 229] on input "[DATE]" at bounding box center [311, 229] width 180 height 11
click at [261, 211] on span "28" at bounding box center [261, 212] width 4 height 4
type input "[DATE]"
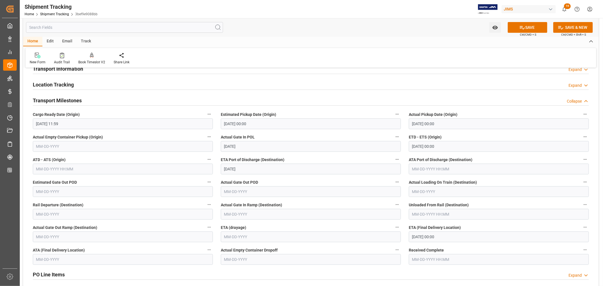
scroll to position [63, 0]
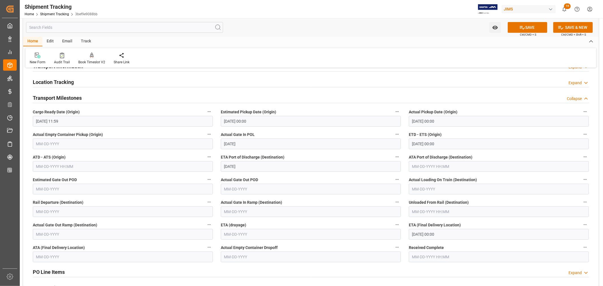
click at [444, 233] on input "[DATE] 00:00" at bounding box center [499, 234] width 180 height 11
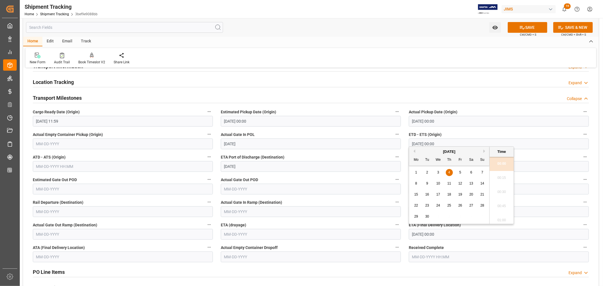
click at [415, 152] on button "Previous Month" at bounding box center [413, 151] width 3 height 3
click at [485, 151] on button "Next Month" at bounding box center [485, 151] width 3 height 3
click at [427, 195] on span "16" at bounding box center [427, 195] width 4 height 4
type input "[DATE] 00:00"
click at [454, 143] on input "[DATE] 00:00" at bounding box center [499, 144] width 180 height 11
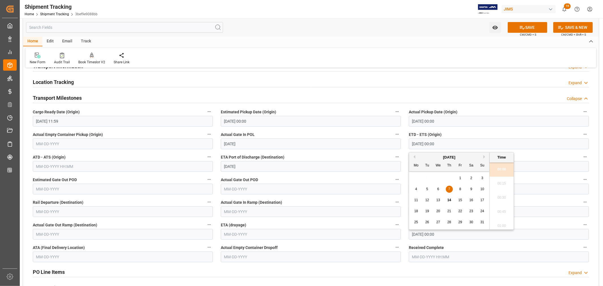
click at [472, 201] on span "16" at bounding box center [472, 200] width 4 height 4
type input "[DATE] 00:00"
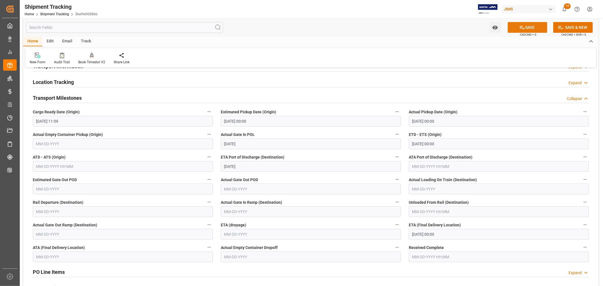
click at [526, 27] on button "SAVE" at bounding box center [528, 27] width 40 height 11
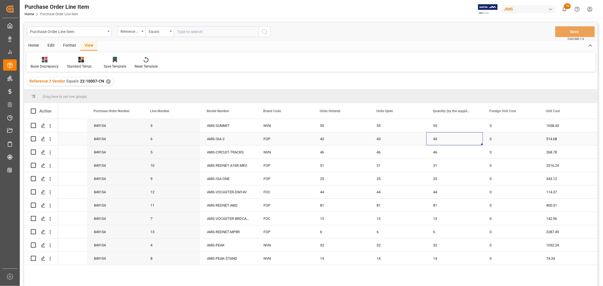
click at [457, 139] on div "43" at bounding box center [455, 138] width 57 height 13
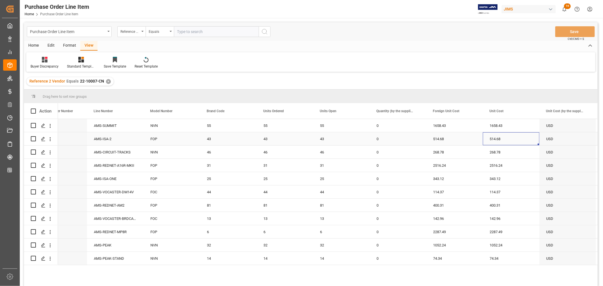
scroll to position [0, 423]
click at [83, 60] on icon at bounding box center [81, 60] width 6 height 6
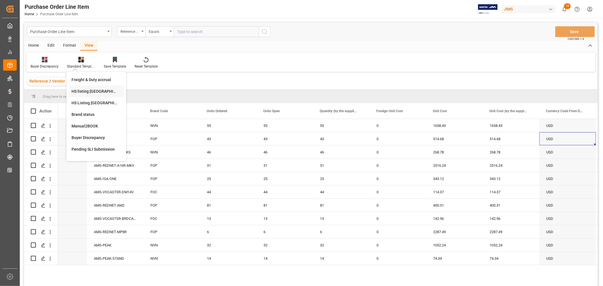
click at [84, 91] on div "HS listing [GEOGRAPHIC_DATA]" at bounding box center [97, 92] width 50 height 6
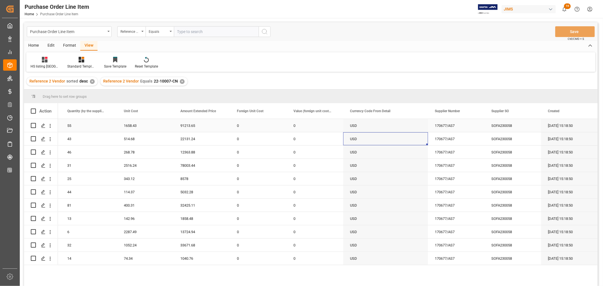
click at [154, 122] on div "1658.43" at bounding box center [145, 125] width 57 height 13
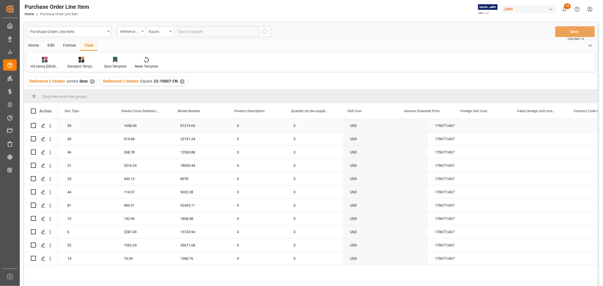
scroll to position [0, 0]
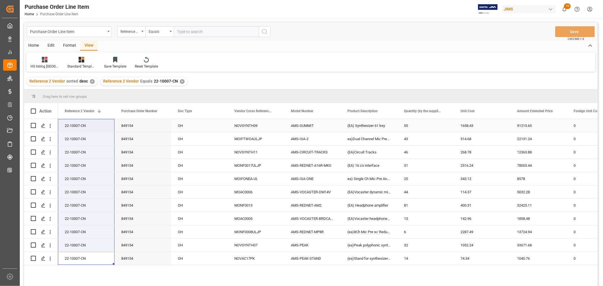
drag, startPoint x: 68, startPoint y: 257, endPoint x: 66, endPoint y: 123, distance: 134.7
click at [66, 123] on div "AMS-SUMMIT (EA) Synthesizer 61 key 55 1658.43 91213.65 0 0 NOVSYNTH09 OH 849154…" at bounding box center [496, 192] width 877 height 146
click at [230, 63] on div "HS listing USA Standard Templates Save Template Reset Template" at bounding box center [310, 62] width 569 height 20
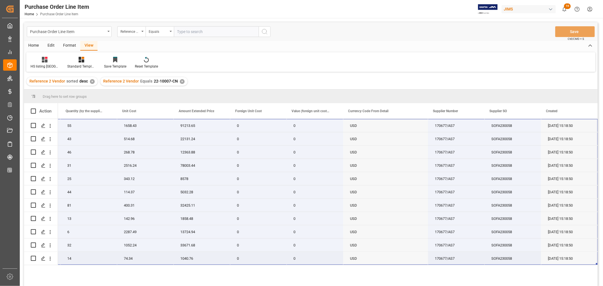
drag, startPoint x: 65, startPoint y: 122, endPoint x: 572, endPoint y: 264, distance: 526.5
click at [572, 264] on div "AMS-SUMMIT (EA) Synthesizer 61 key 55 1658.43 91213.65 0 0 22-10007-CN USD 1706…" at bounding box center [159, 192] width 877 height 146
click at [89, 125] on div "55" at bounding box center [89, 125] width 57 height 13
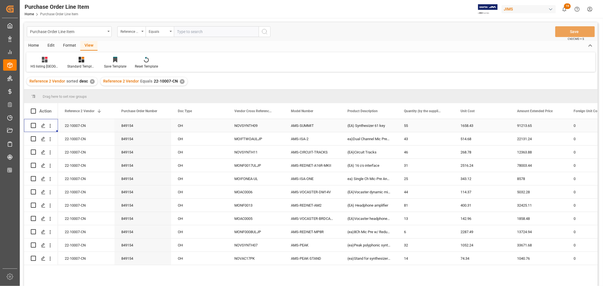
click at [74, 124] on div "22-10007-CN" at bounding box center [86, 125] width 57 height 13
click at [180, 81] on div "✕" at bounding box center [182, 81] width 5 height 5
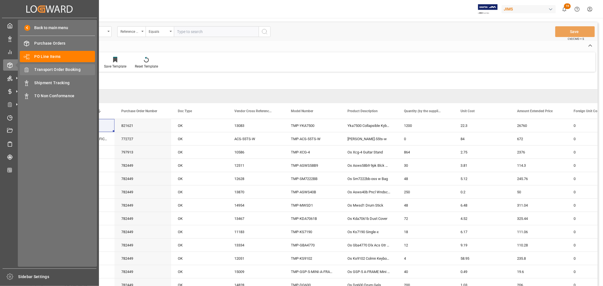
click at [59, 68] on span "Transport Order Booking" at bounding box center [65, 70] width 61 height 6
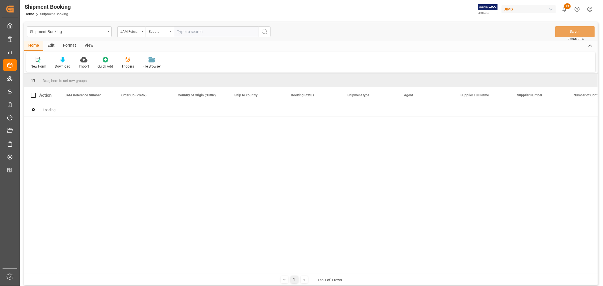
click at [179, 32] on input "text" at bounding box center [216, 31] width 85 height 11
paste input "22-10007-CN"
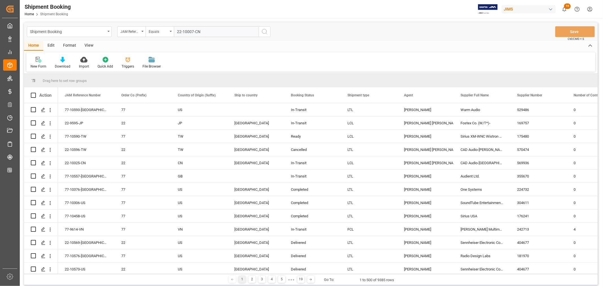
type input "22-10007-CN"
click at [263, 31] on icon "search button" at bounding box center [264, 31] width 7 height 7
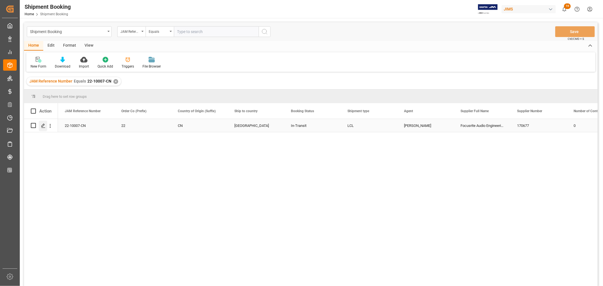
click at [43, 126] on icon "Press SPACE to select this row." at bounding box center [43, 126] width 5 height 5
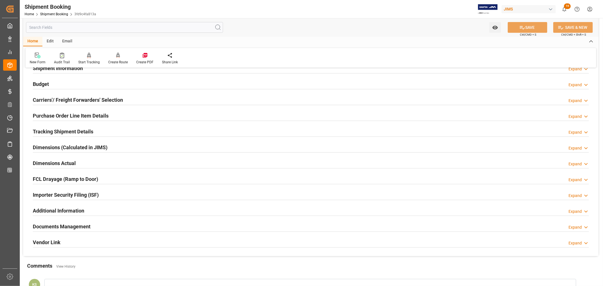
scroll to position [94, 0]
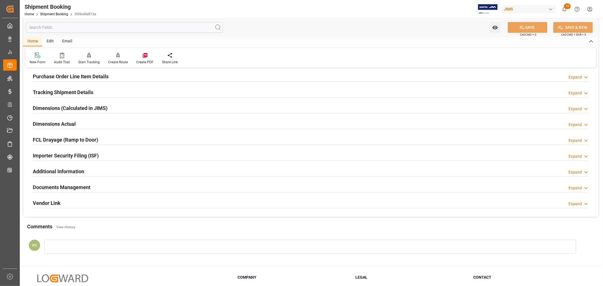
click at [128, 188] on div "Documents Management Expand" at bounding box center [311, 187] width 556 height 11
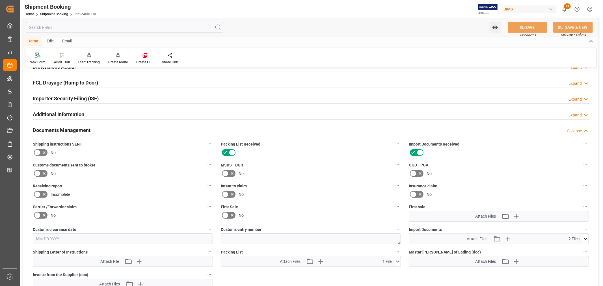
scroll to position [157, 0]
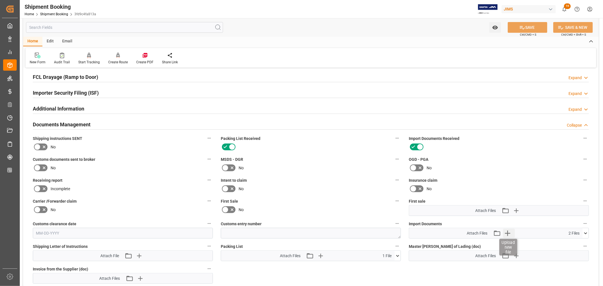
click at [508, 232] on icon "button" at bounding box center [507, 233] width 5 height 5
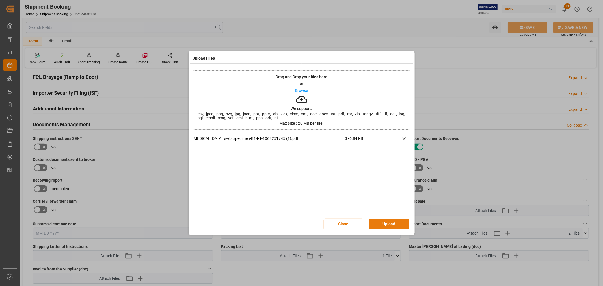
click at [388, 222] on button "Upload" at bounding box center [389, 224] width 40 height 11
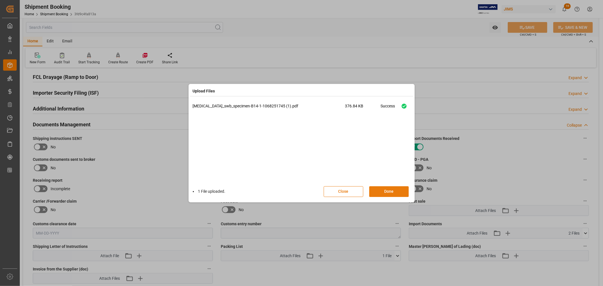
click at [387, 192] on button "Done" at bounding box center [389, 191] width 40 height 11
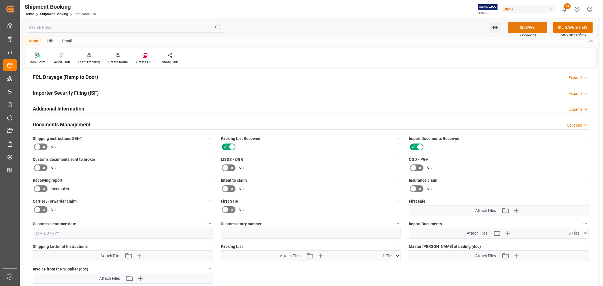
click at [528, 24] on button "SAVE" at bounding box center [528, 27] width 40 height 11
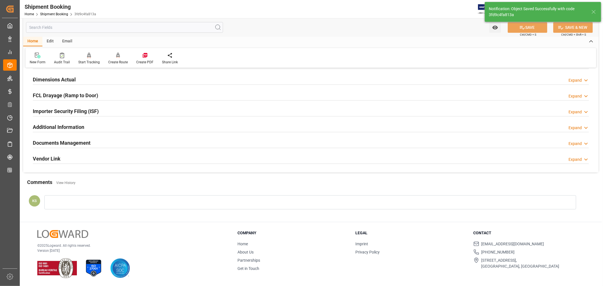
scroll to position [0, 0]
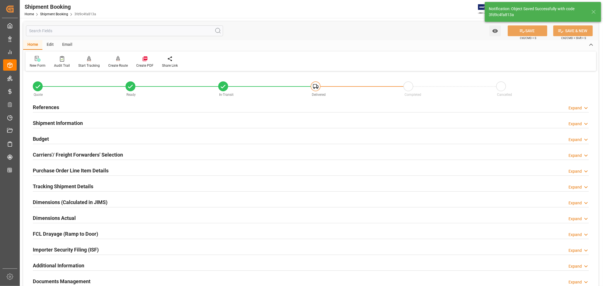
click at [54, 107] on h2 "References" at bounding box center [46, 108] width 26 height 8
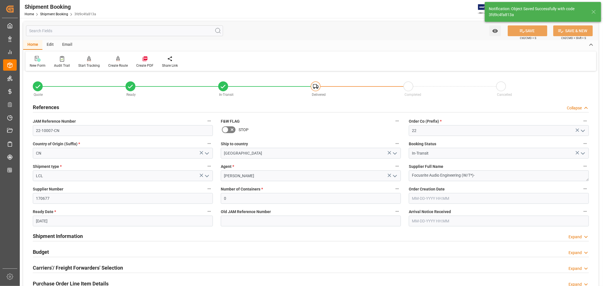
click at [54, 107] on h2 "References" at bounding box center [46, 108] width 26 height 8
